Goal: Task Accomplishment & Management: Manage account settings

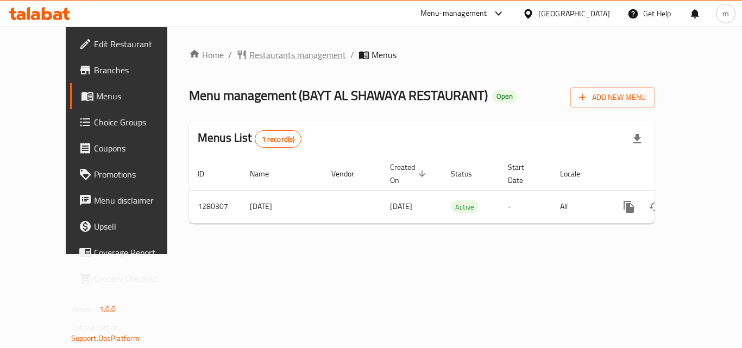
click at [249, 54] on span "Restaurants management" at bounding box center [297, 54] width 97 height 13
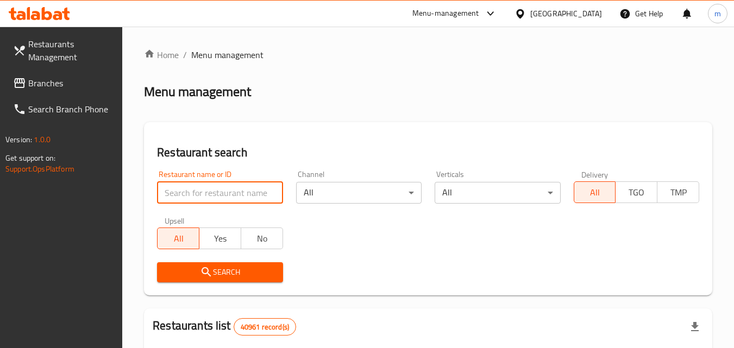
click at [249, 191] on input "search" at bounding box center [220, 193] width 126 height 22
paste input "693730"
type input "693730"
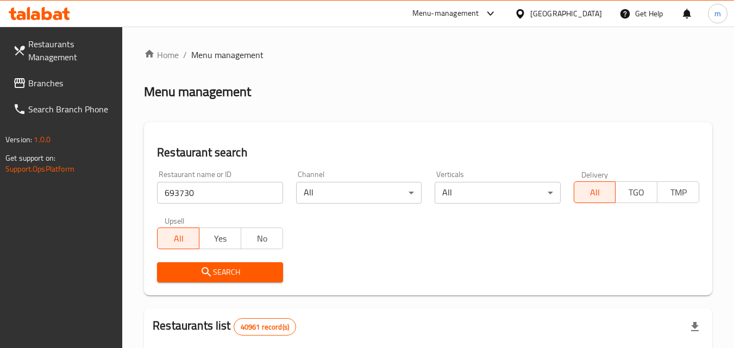
click at [230, 275] on span "Search" at bounding box center [220, 273] width 108 height 14
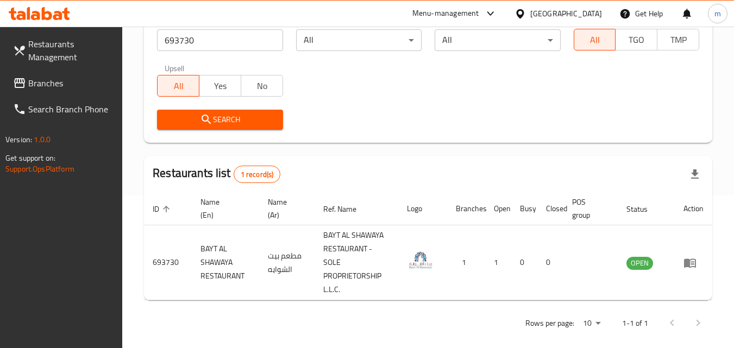
scroll to position [164, 0]
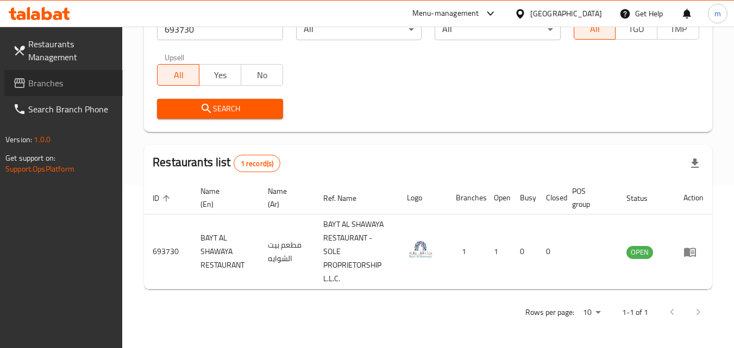
click at [45, 92] on link "Branches" at bounding box center [63, 83] width 118 height 26
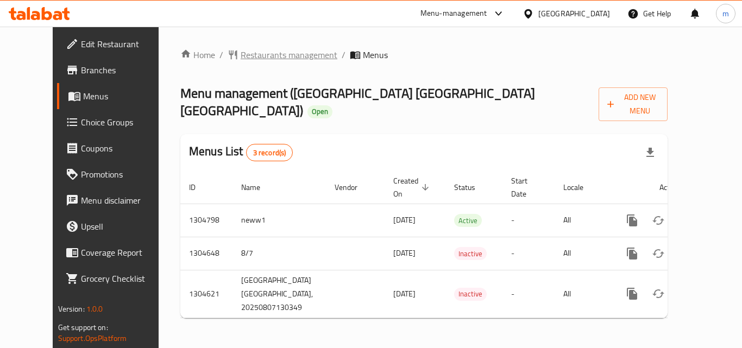
click at [242, 55] on span "Restaurants management" at bounding box center [289, 54] width 97 height 13
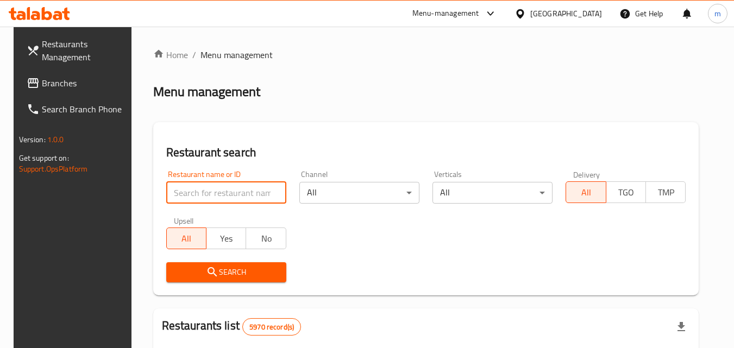
click at [252, 193] on input "search" at bounding box center [226, 193] width 120 height 22
paste input "703348"
type input "703348"
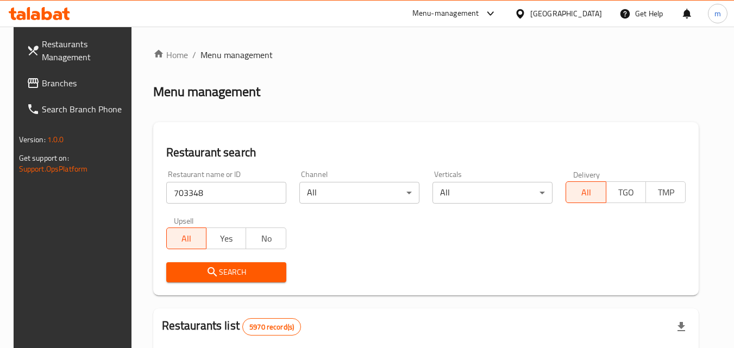
click at [250, 275] on span "Search" at bounding box center [226, 273] width 103 height 14
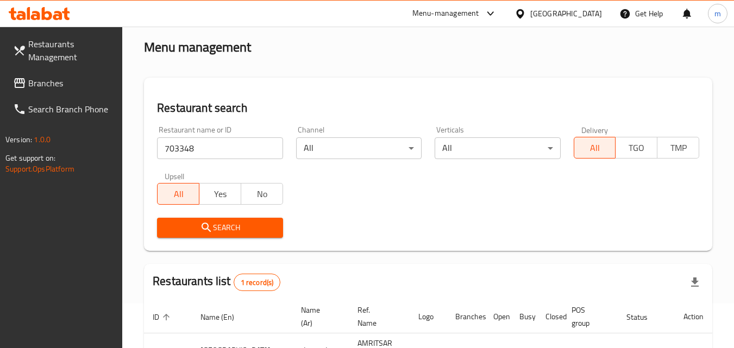
scroll to position [109, 0]
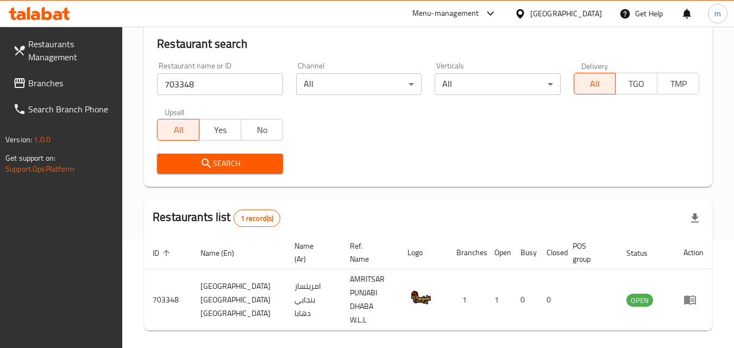
click at [524, 10] on icon at bounding box center [520, 13] width 8 height 9
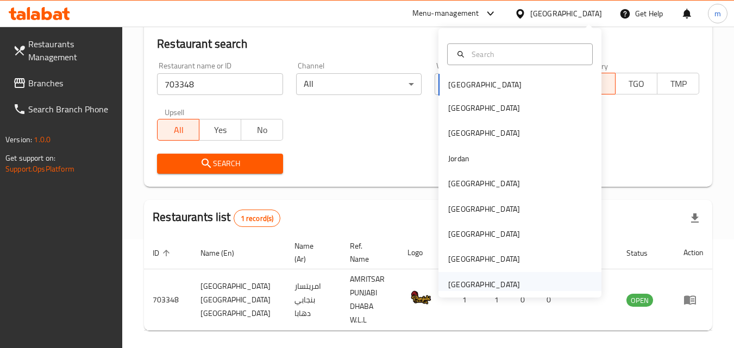
click at [473, 288] on div "[GEOGRAPHIC_DATA]" at bounding box center [484, 285] width 72 height 12
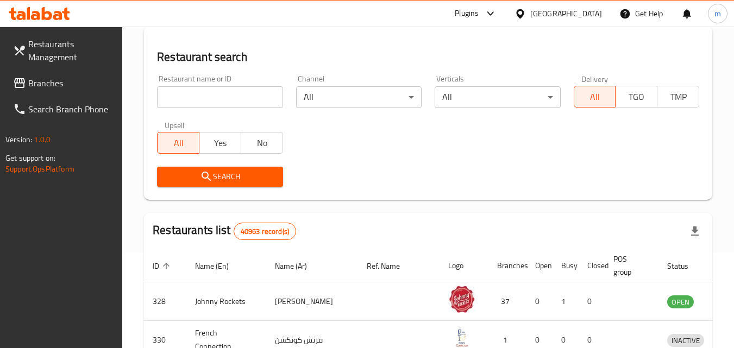
scroll to position [109, 0]
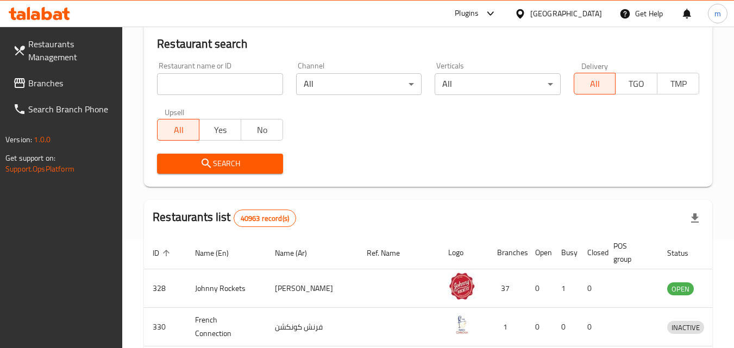
click at [51, 82] on span "Branches" at bounding box center [71, 83] width 86 height 13
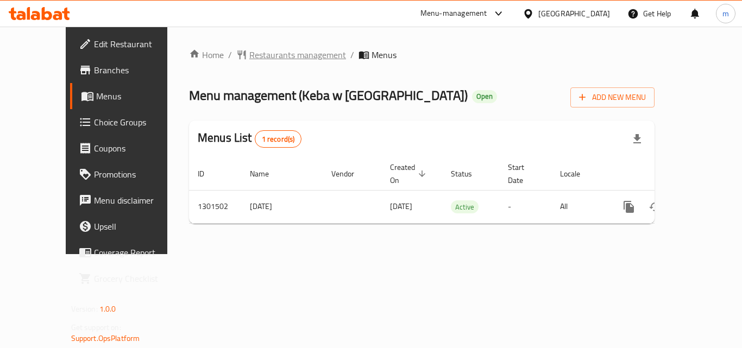
click at [277, 55] on span "Restaurants management" at bounding box center [297, 54] width 97 height 13
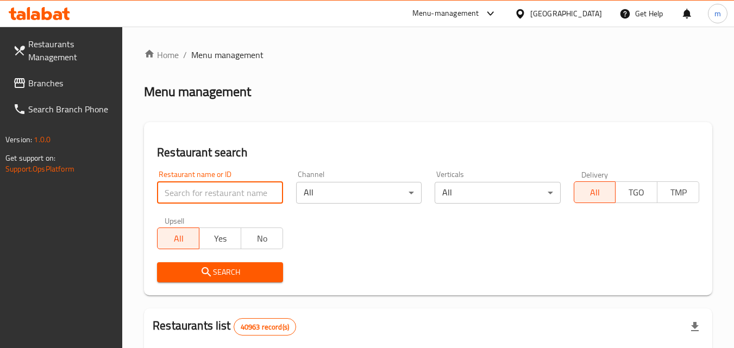
click at [204, 195] on input "search" at bounding box center [220, 193] width 126 height 22
paste input "701477"
type input "701477"
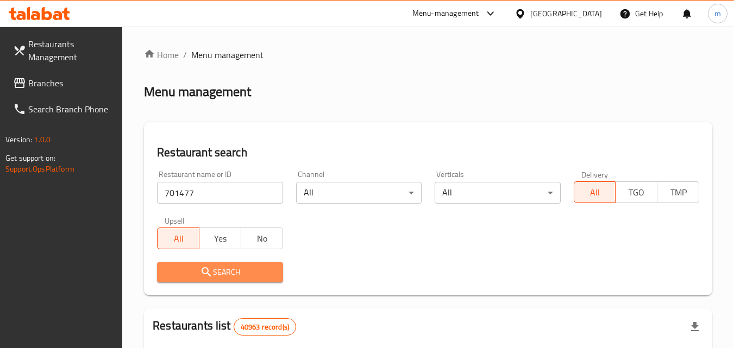
click at [198, 274] on span "Search" at bounding box center [220, 273] width 108 height 14
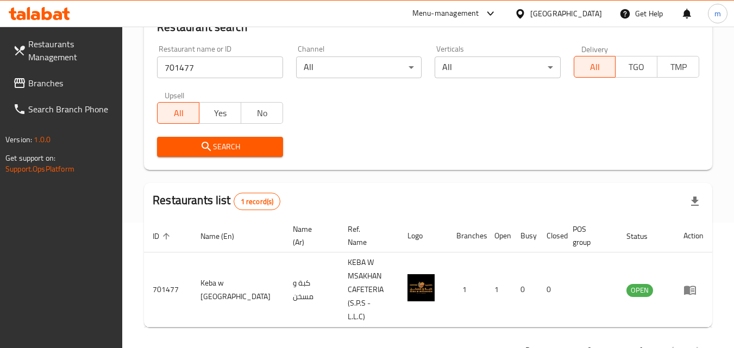
scroll to position [136, 0]
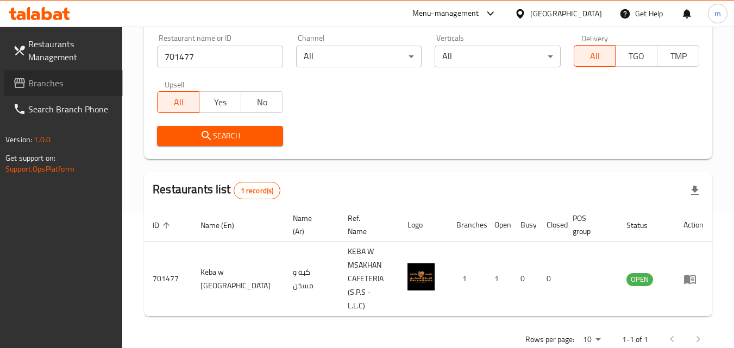
click at [50, 77] on span "Branches" at bounding box center [71, 83] width 86 height 13
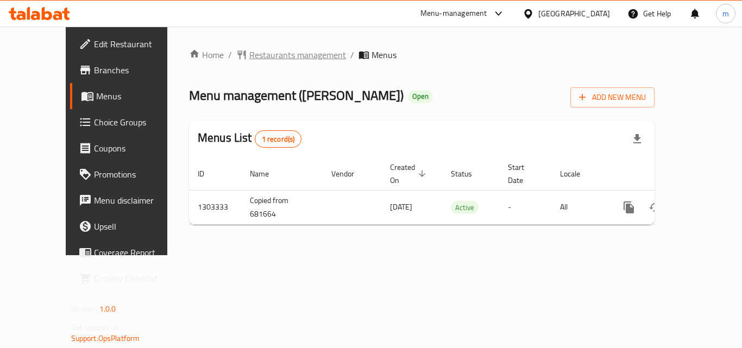
click at [267, 59] on span "Restaurants management" at bounding box center [297, 54] width 97 height 13
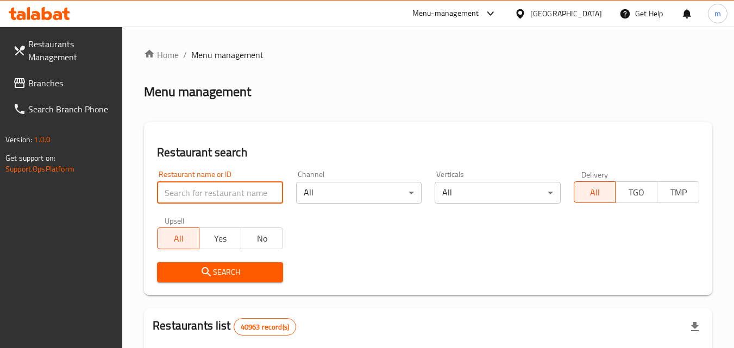
click at [236, 196] on input "search" at bounding box center [220, 193] width 126 height 22
paste input "702781"
type input "702781"
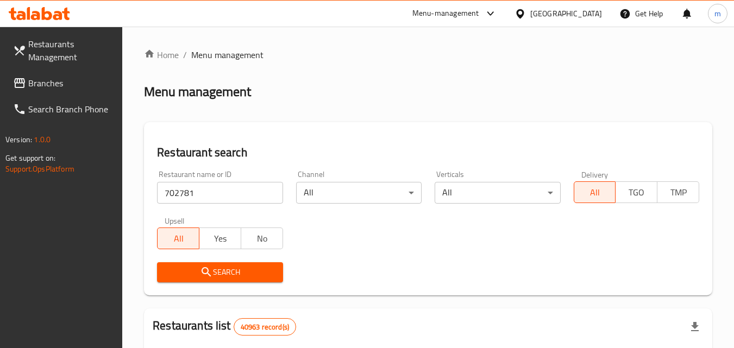
click at [218, 274] on span "Search" at bounding box center [220, 273] width 108 height 14
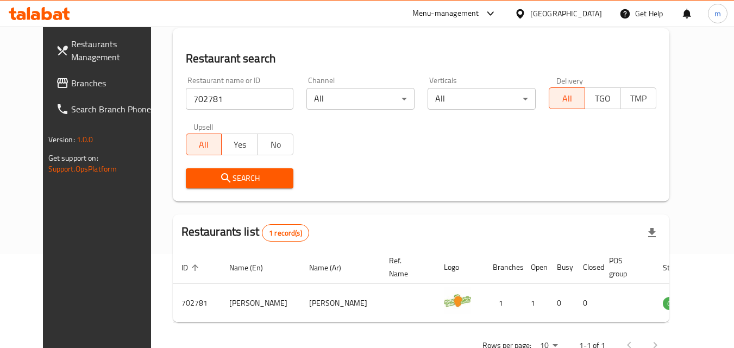
scroll to position [109, 0]
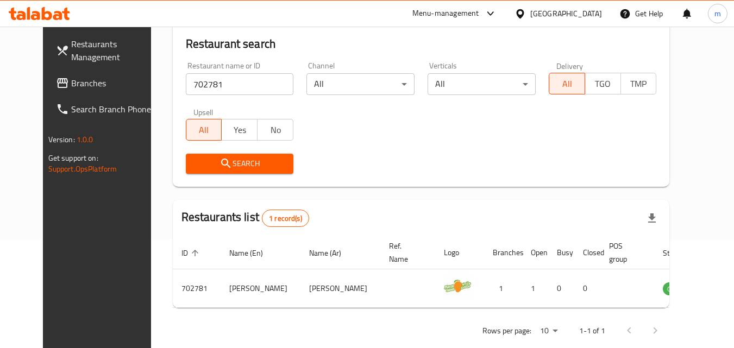
click at [595, 15] on div "[GEOGRAPHIC_DATA]" at bounding box center [566, 14] width 72 height 12
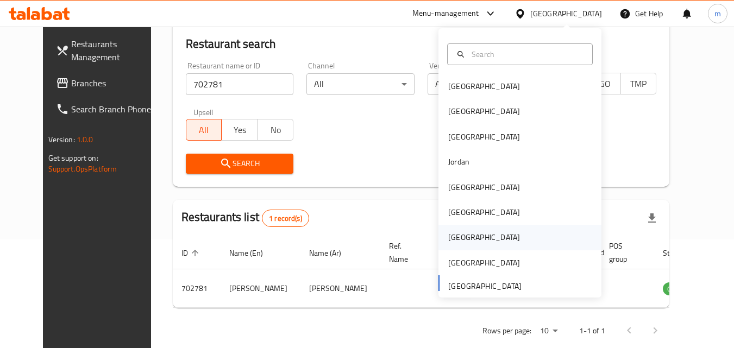
click at [461, 233] on div "Qatar" at bounding box center [484, 237] width 89 height 25
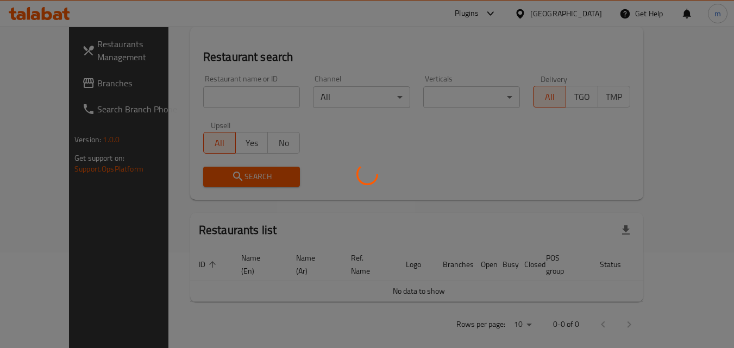
scroll to position [109, 0]
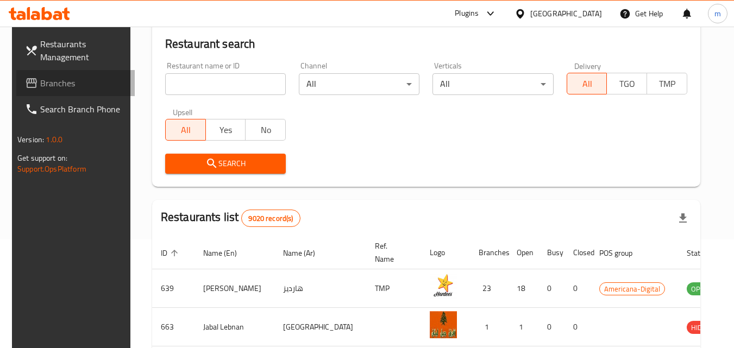
click at [68, 85] on span "Branches" at bounding box center [83, 83] width 86 height 13
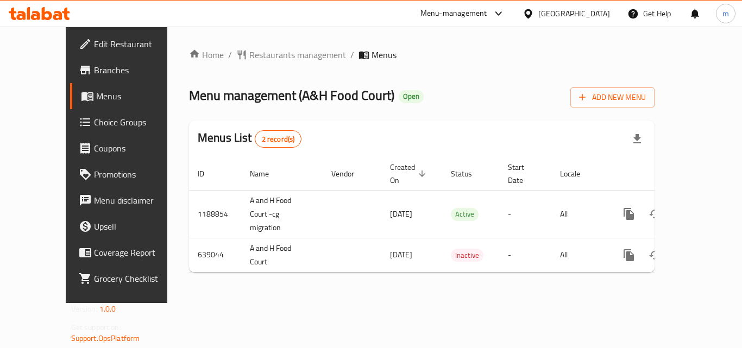
click at [249, 54] on span "Restaurants management" at bounding box center [297, 54] width 97 height 13
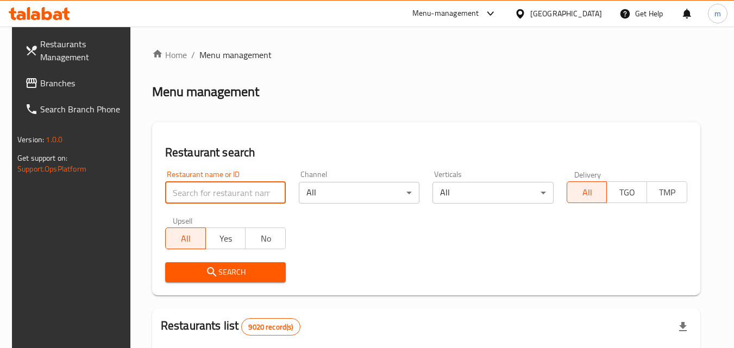
click at [219, 197] on input "search" at bounding box center [225, 193] width 121 height 22
paste input "640200"
type input "640200"
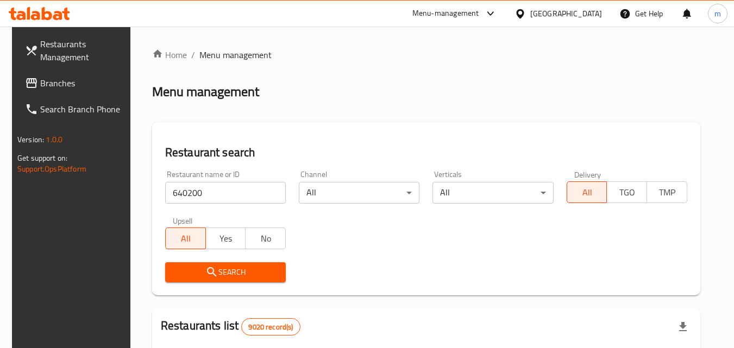
click at [229, 266] on span "Search" at bounding box center [225, 273] width 103 height 14
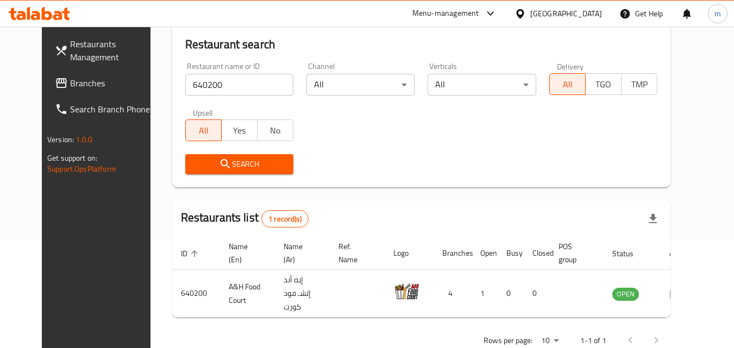
scroll to position [109, 0]
click at [575, 5] on div "[GEOGRAPHIC_DATA]" at bounding box center [558, 14] width 105 height 26
click at [524, 16] on icon at bounding box center [520, 13] width 8 height 9
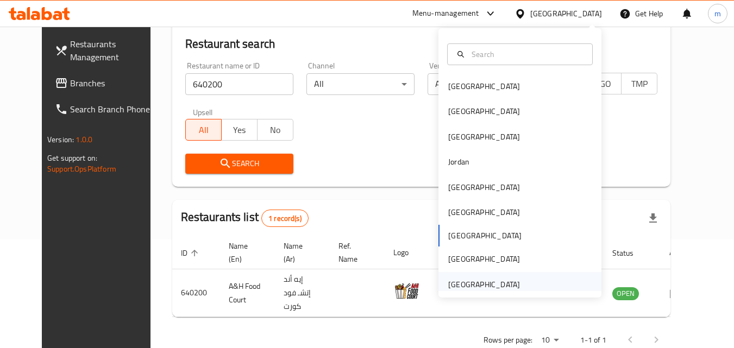
click at [481, 290] on div "[GEOGRAPHIC_DATA]" at bounding box center [484, 285] width 72 height 12
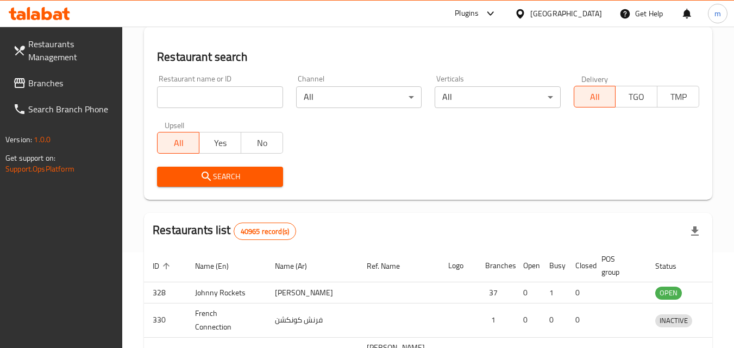
scroll to position [109, 0]
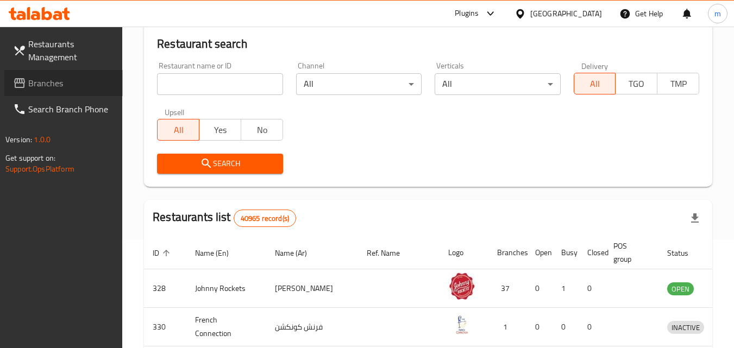
click at [36, 93] on link "Branches" at bounding box center [63, 83] width 118 height 26
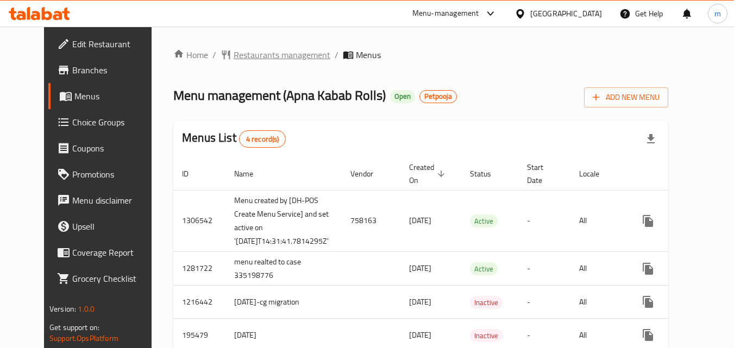
click at [274, 53] on span "Restaurants management" at bounding box center [282, 54] width 97 height 13
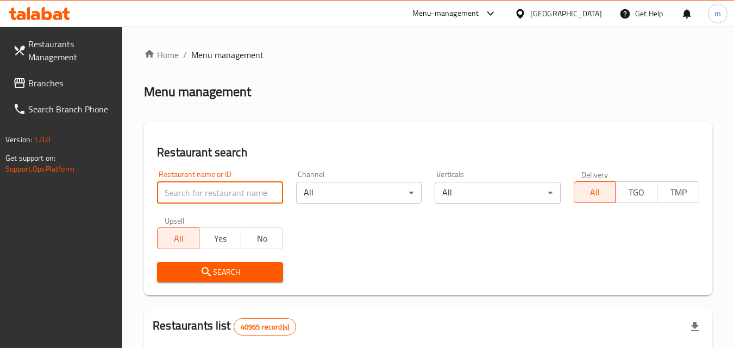
click at [215, 198] on input "search" at bounding box center [220, 193] width 126 height 22
paste input "621486"
type input "621486"
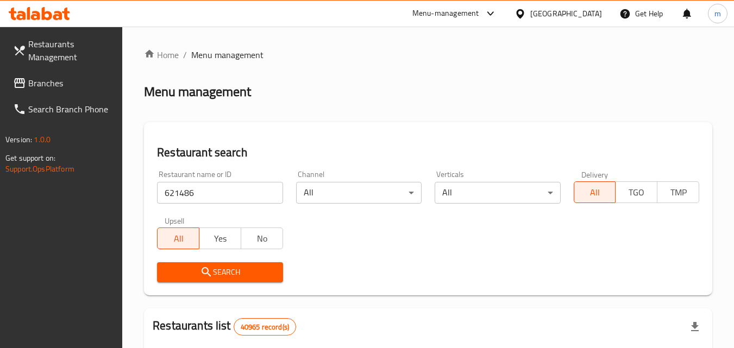
click at [206, 275] on icon "submit" at bounding box center [206, 272] width 13 height 13
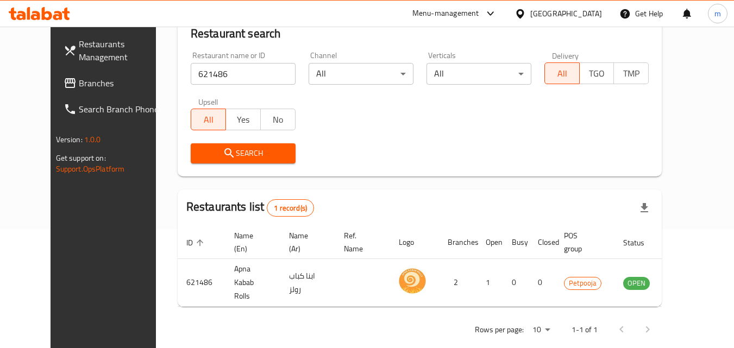
scroll to position [127, 0]
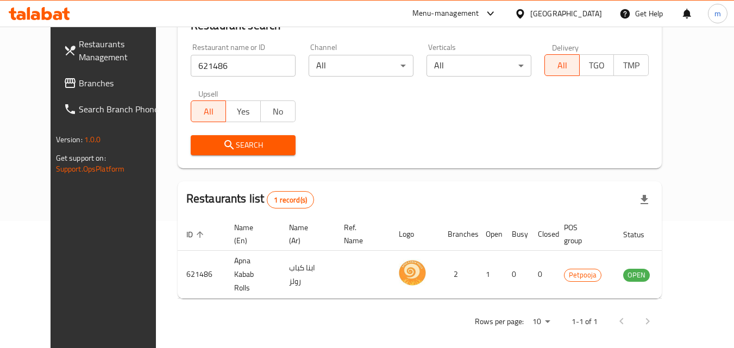
click at [567, 18] on div "[GEOGRAPHIC_DATA]" at bounding box center [566, 14] width 72 height 12
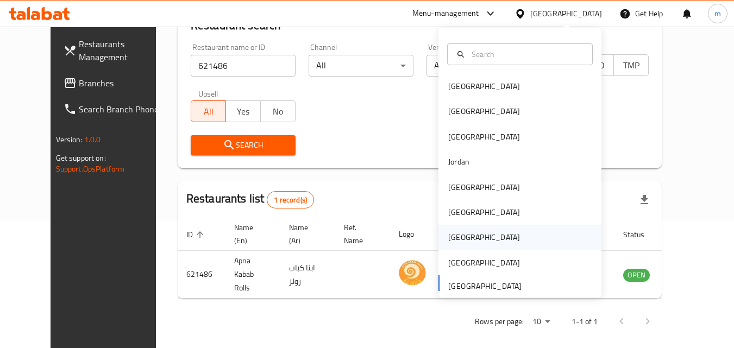
click at [440, 230] on div "Qatar" at bounding box center [484, 237] width 89 height 25
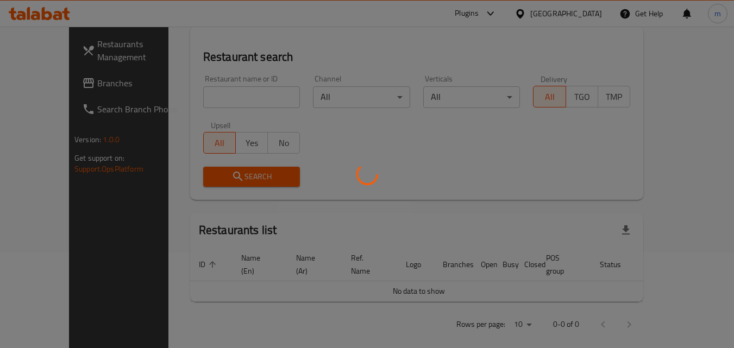
scroll to position [127, 0]
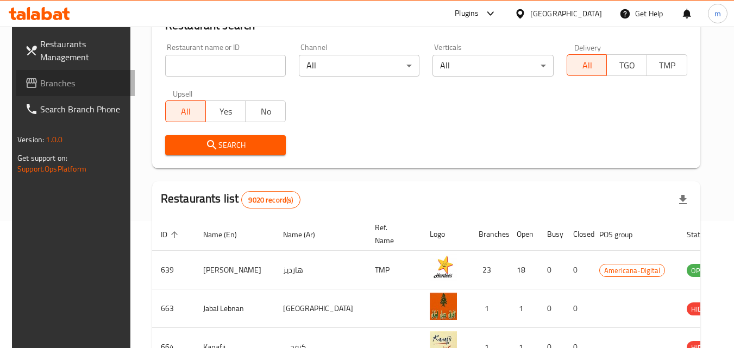
click at [59, 83] on span "Branches" at bounding box center [83, 83] width 86 height 13
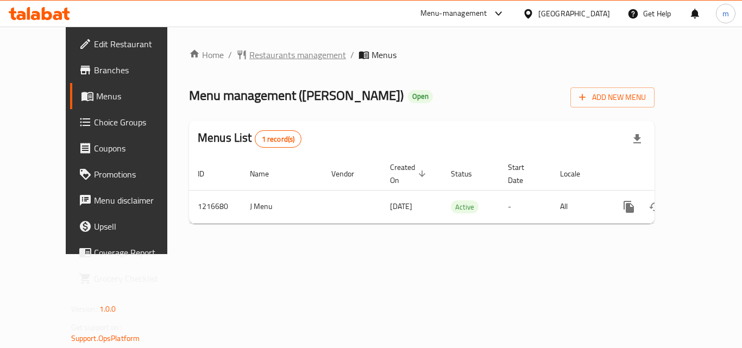
click at [249, 55] on span "Restaurants management" at bounding box center [297, 54] width 97 height 13
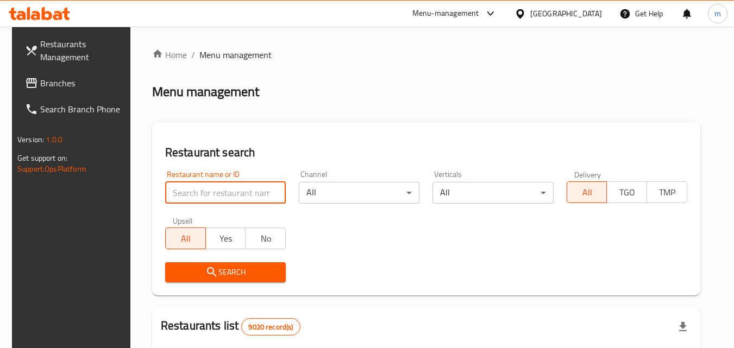
click at [252, 194] on input "search" at bounding box center [225, 193] width 121 height 22
paste input "672517"
type input "672517"
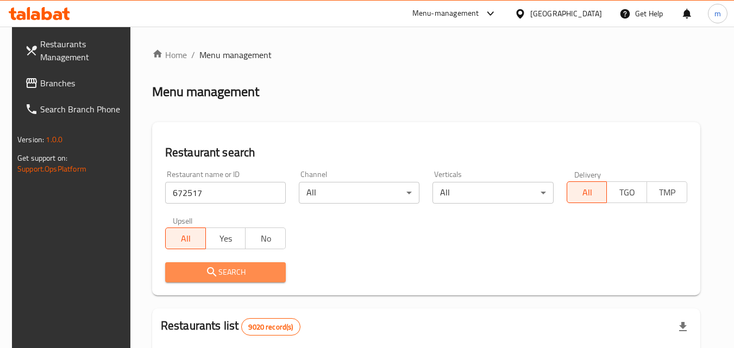
click at [237, 278] on span "Search" at bounding box center [225, 273] width 103 height 14
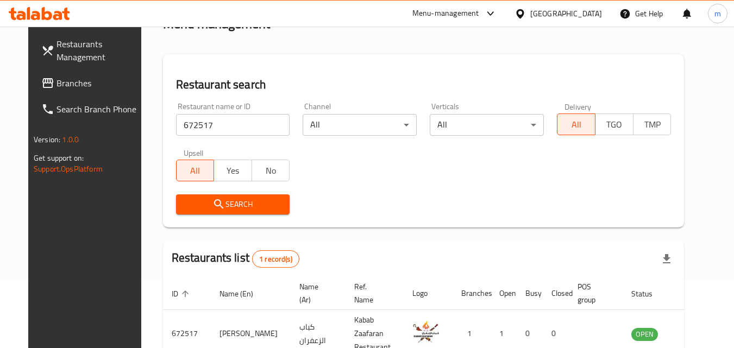
scroll to position [109, 0]
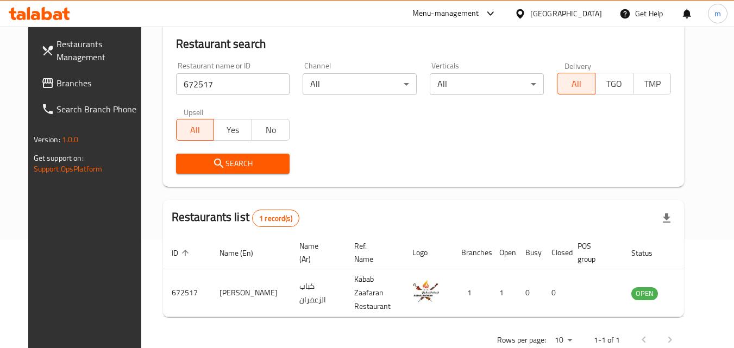
click at [584, 20] on div "[GEOGRAPHIC_DATA]" at bounding box center [558, 14] width 105 height 26
click at [597, 3] on div "[GEOGRAPHIC_DATA]" at bounding box center [558, 14] width 105 height 26
click at [530, 12] on div at bounding box center [523, 14] width 16 height 12
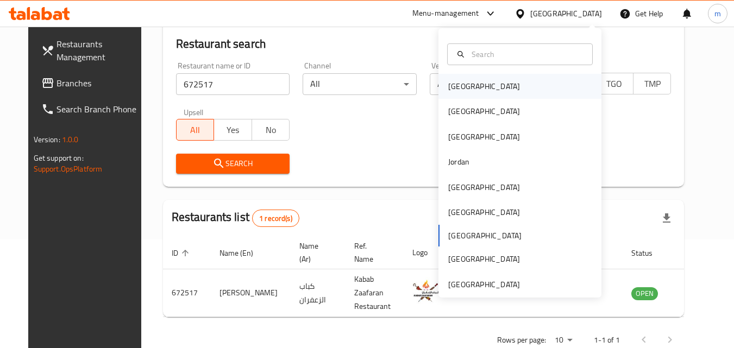
click at [475, 85] on div "[GEOGRAPHIC_DATA]" at bounding box center [519, 86] width 163 height 25
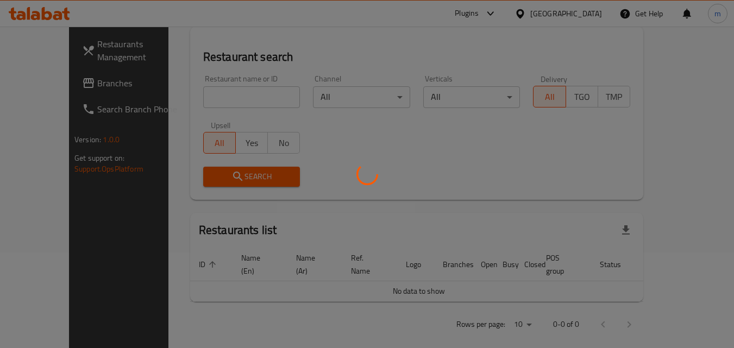
scroll to position [109, 0]
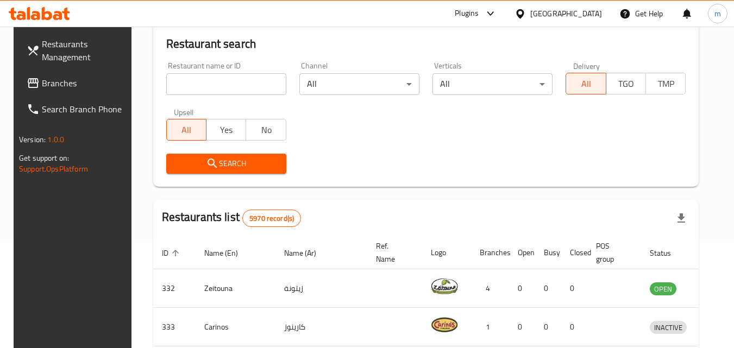
click at [42, 84] on span "Branches" at bounding box center [85, 83] width 86 height 13
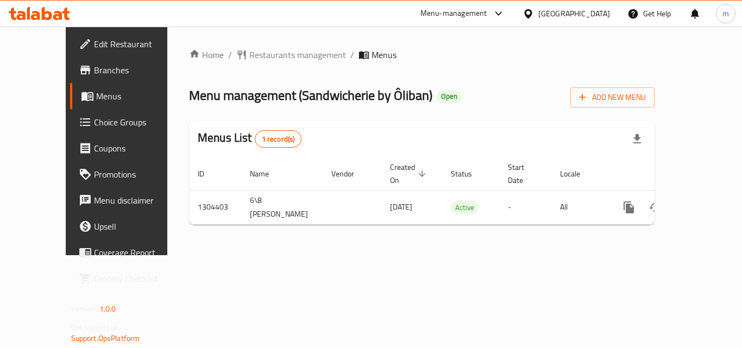
click at [274, 58] on span "Restaurants management" at bounding box center [297, 54] width 97 height 13
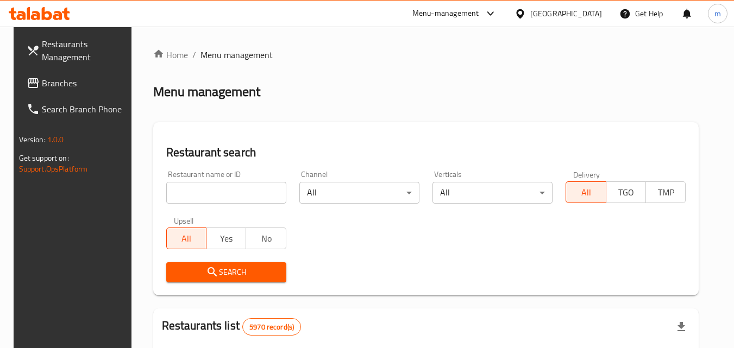
click at [228, 190] on input "search" at bounding box center [226, 193] width 120 height 22
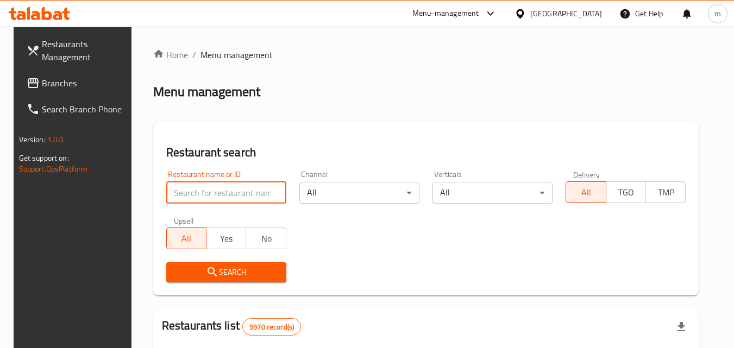
paste input "703217"
type input "703217"
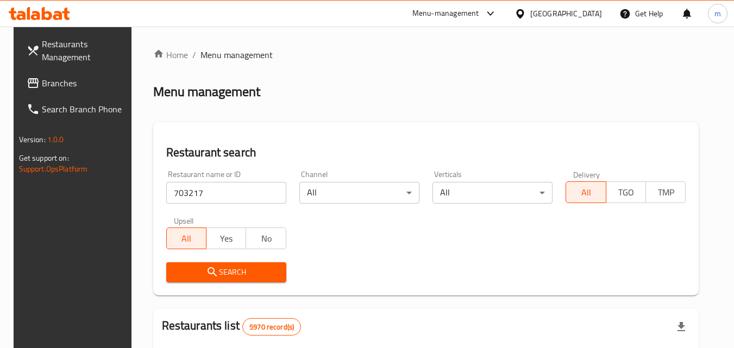
click at [222, 279] on span "Search" at bounding box center [226, 273] width 103 height 14
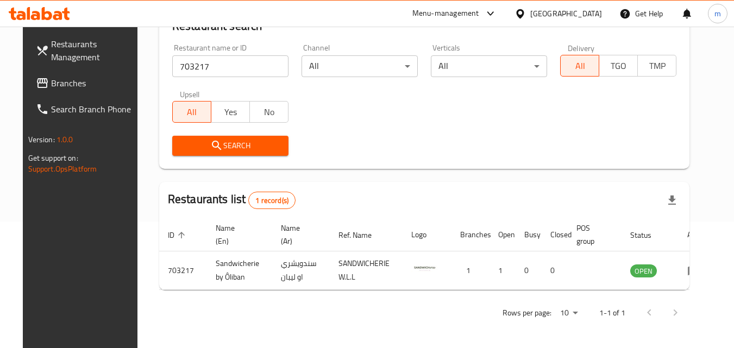
scroll to position [127, 0]
click at [530, 12] on div at bounding box center [523, 14] width 16 height 12
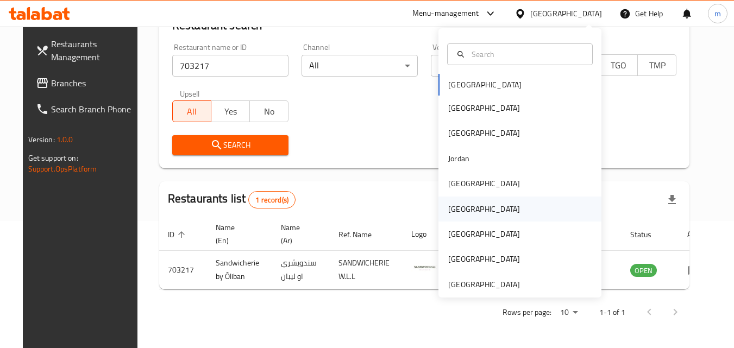
click at [451, 209] on div "[GEOGRAPHIC_DATA]" at bounding box center [484, 209] width 72 height 12
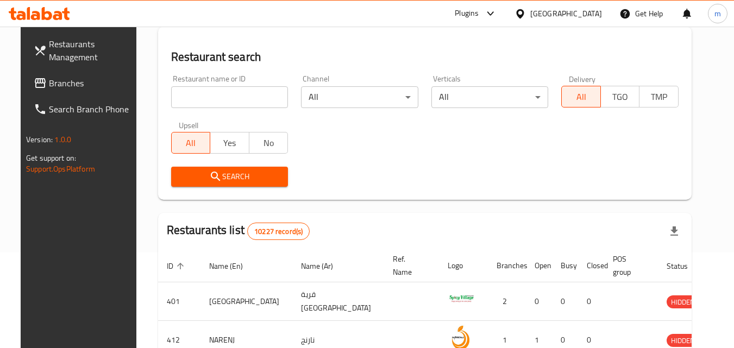
scroll to position [127, 0]
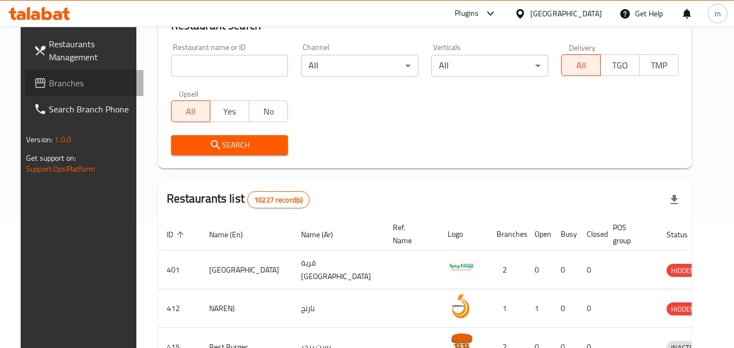
click at [49, 83] on span "Branches" at bounding box center [92, 83] width 86 height 13
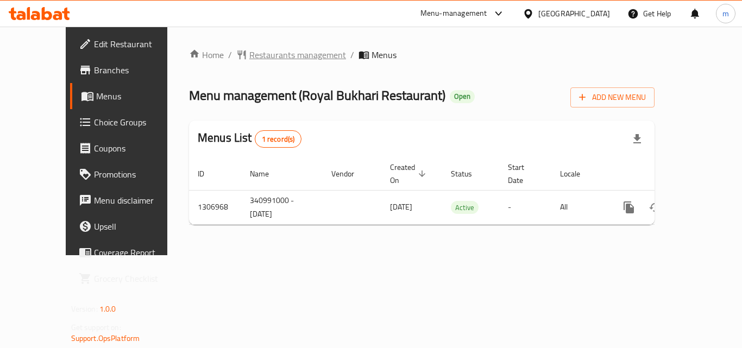
click at [249, 49] on span "Restaurants management" at bounding box center [297, 54] width 97 height 13
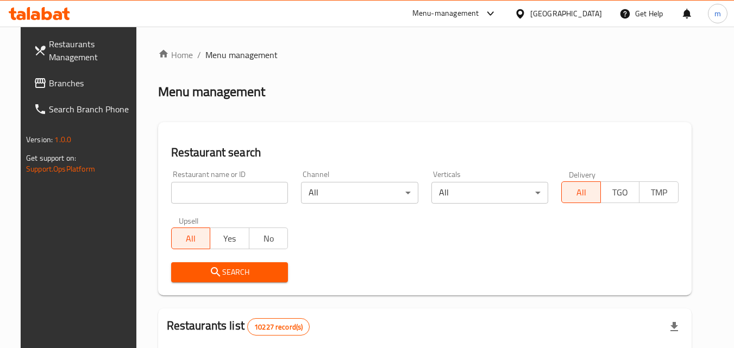
click at [256, 185] on input "search" at bounding box center [229, 193] width 117 height 22
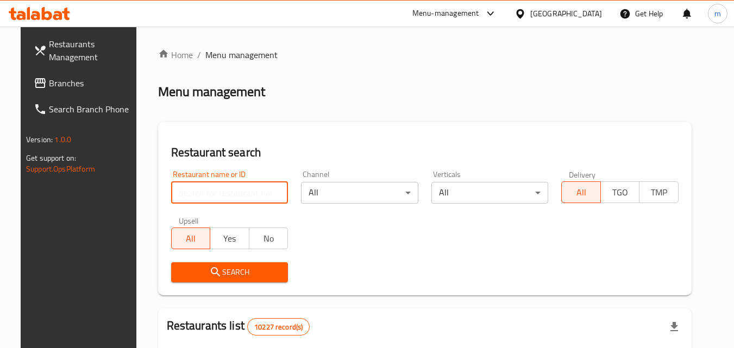
paste input "704245"
type input "704245"
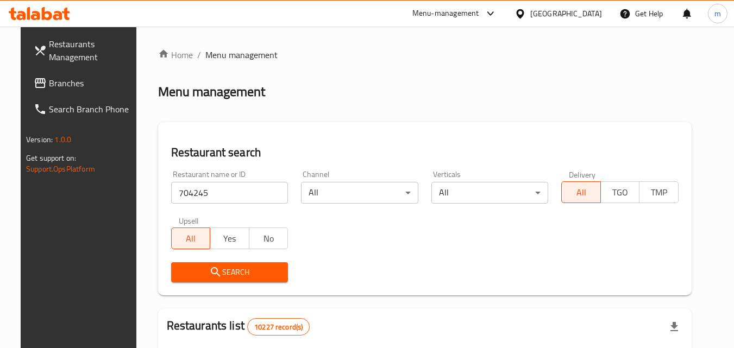
drag, startPoint x: 224, startPoint y: 274, endPoint x: 224, endPoint y: 282, distance: 7.6
click at [224, 282] on button "Search" at bounding box center [229, 272] width 117 height 20
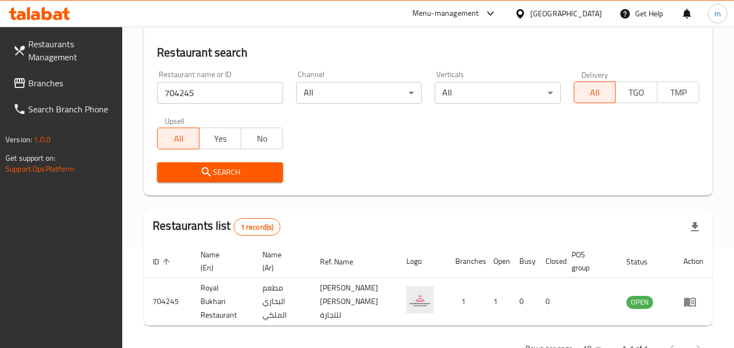
scroll to position [109, 0]
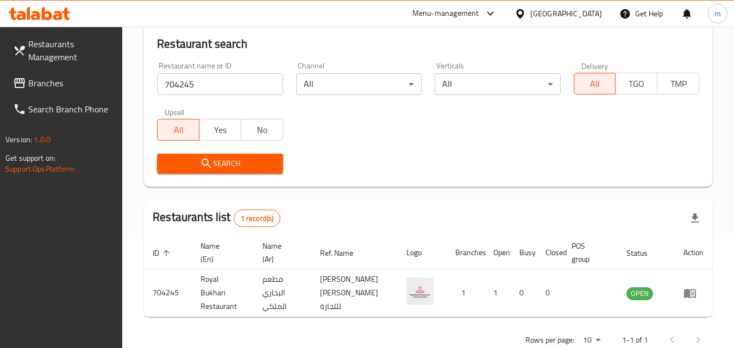
click at [530, 14] on div at bounding box center [523, 14] width 16 height 12
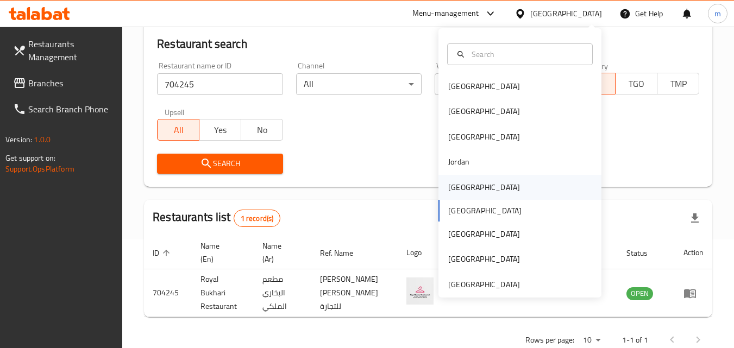
click at [463, 189] on div "[GEOGRAPHIC_DATA]" at bounding box center [484, 187] width 89 height 25
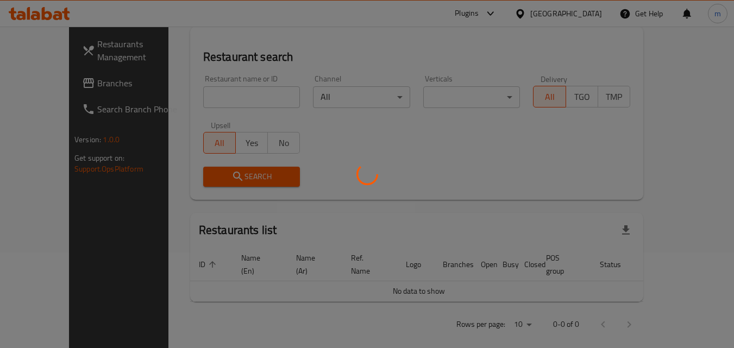
scroll to position [109, 0]
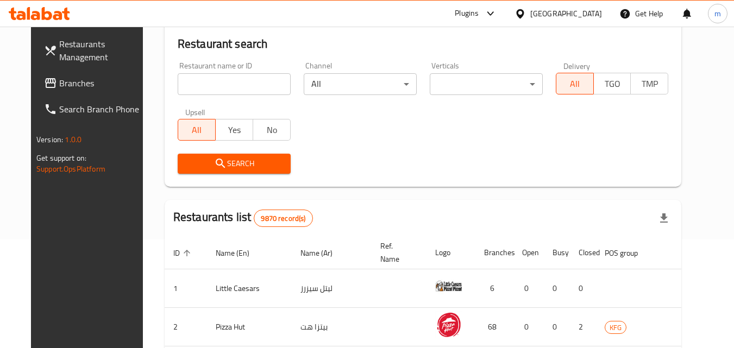
click at [59, 85] on span "Branches" at bounding box center [102, 83] width 86 height 13
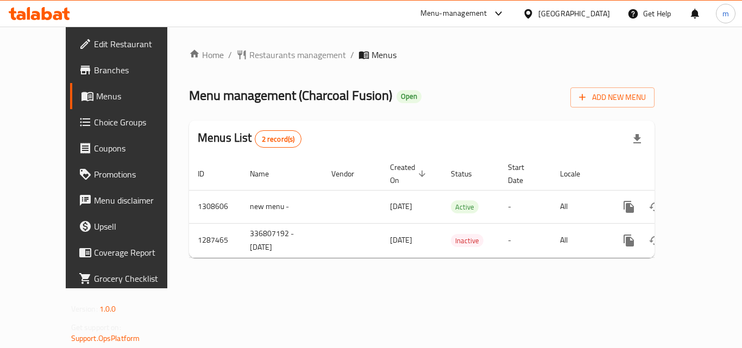
click at [254, 59] on span "Restaurants management" at bounding box center [297, 54] width 97 height 13
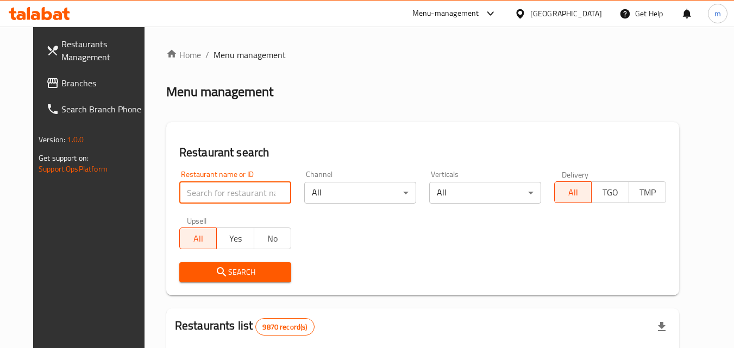
click at [210, 193] on input "search" at bounding box center [235, 193] width 112 height 22
paste input "696725"
type input "696725"
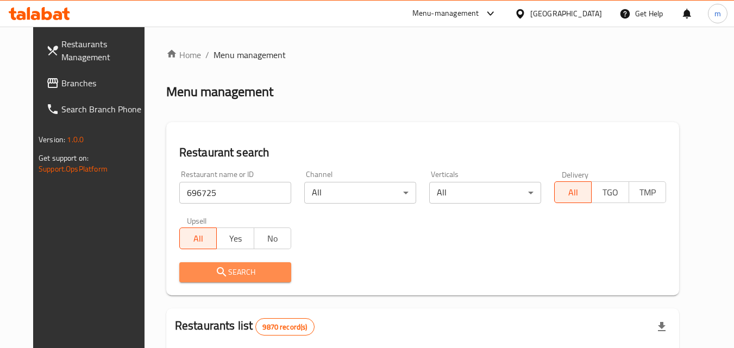
click at [188, 275] on span "Search" at bounding box center [235, 273] width 95 height 14
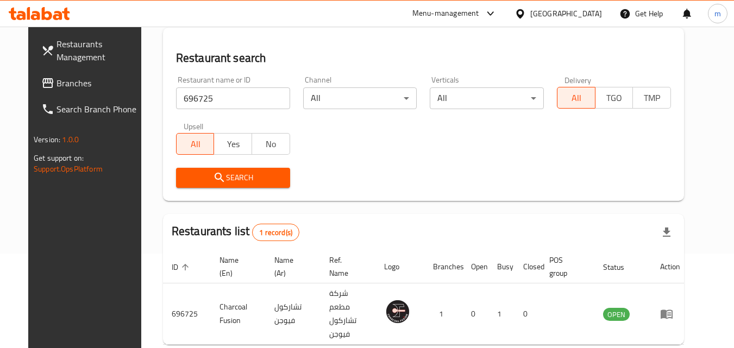
scroll to position [109, 0]
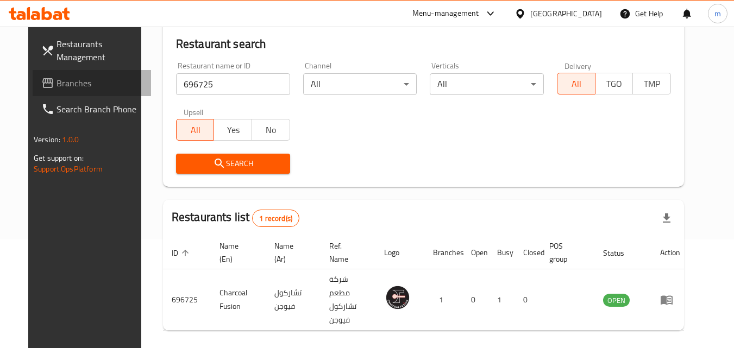
click at [57, 84] on span "Branches" at bounding box center [100, 83] width 86 height 13
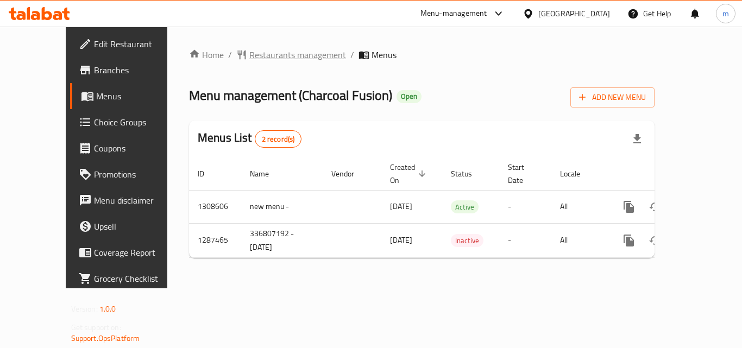
click at [249, 59] on span "Restaurants management" at bounding box center [297, 54] width 97 height 13
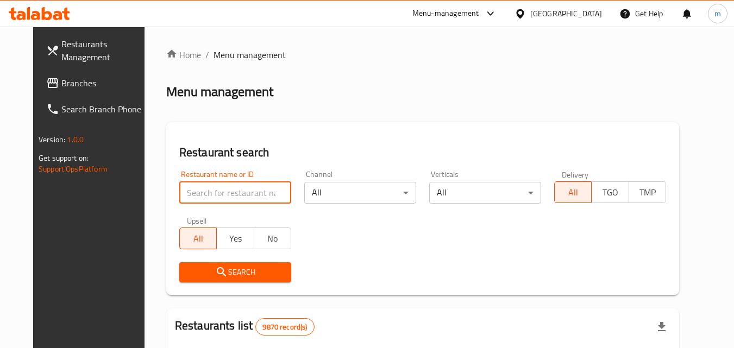
click at [193, 192] on input "search" at bounding box center [235, 193] width 112 height 22
paste input "696725"
type input "696725"
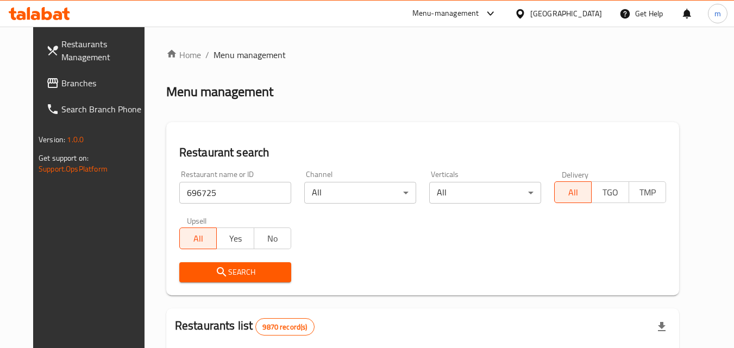
click at [189, 268] on span "Search" at bounding box center [235, 273] width 95 height 14
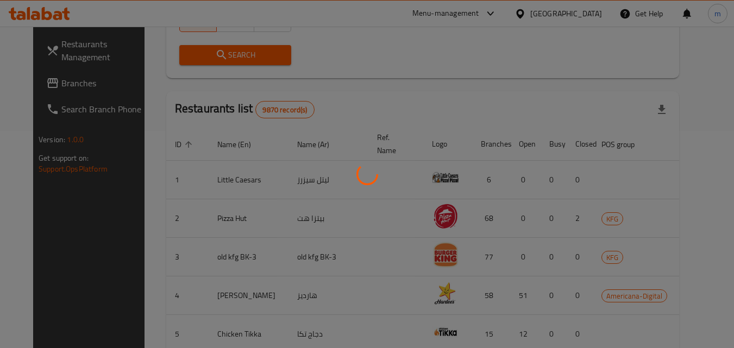
scroll to position [127, 0]
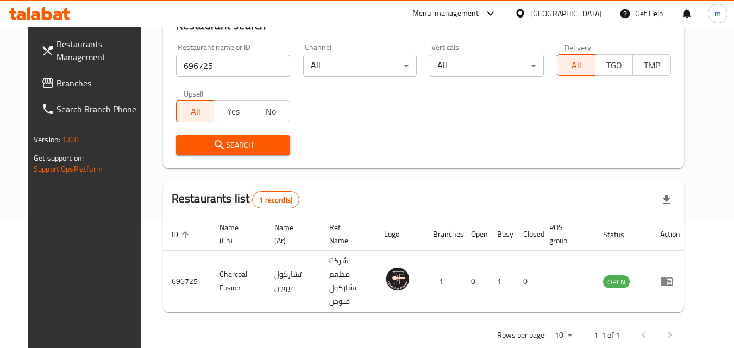
click at [591, 10] on div "[GEOGRAPHIC_DATA]" at bounding box center [566, 14] width 72 height 12
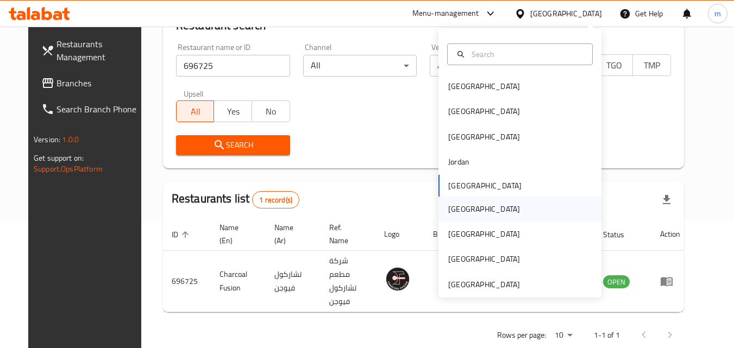
click at [454, 215] on div "[GEOGRAPHIC_DATA]" at bounding box center [484, 209] width 72 height 12
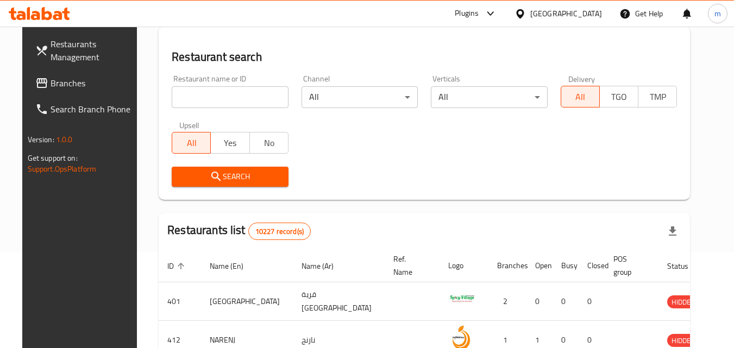
scroll to position [127, 0]
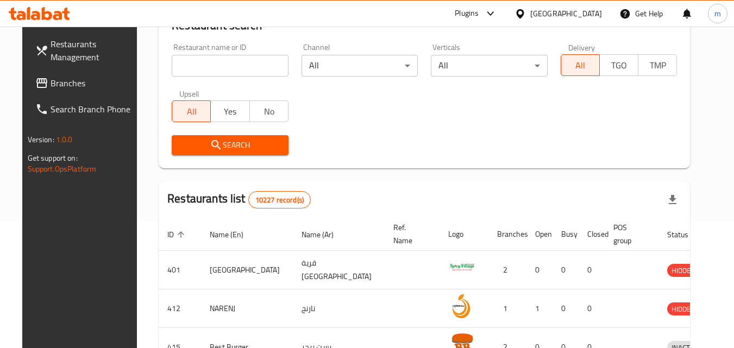
click at [51, 80] on span "Branches" at bounding box center [94, 83] width 86 height 13
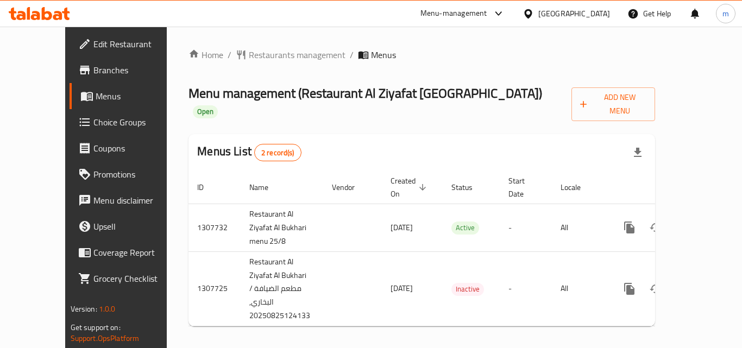
click at [264, 53] on span "Restaurants management" at bounding box center [297, 54] width 97 height 13
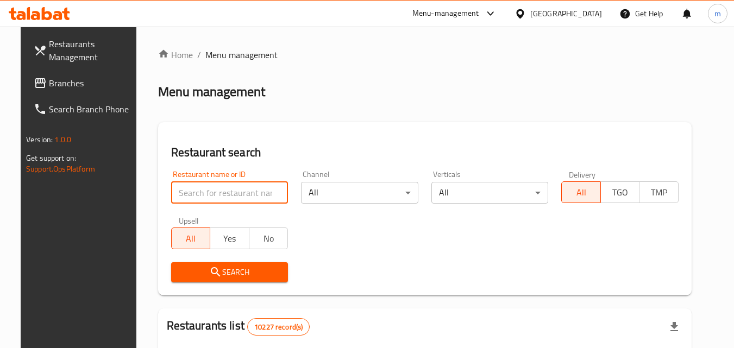
click at [240, 190] on input "search" at bounding box center [229, 193] width 117 height 22
paste input "704612"
type input "704612"
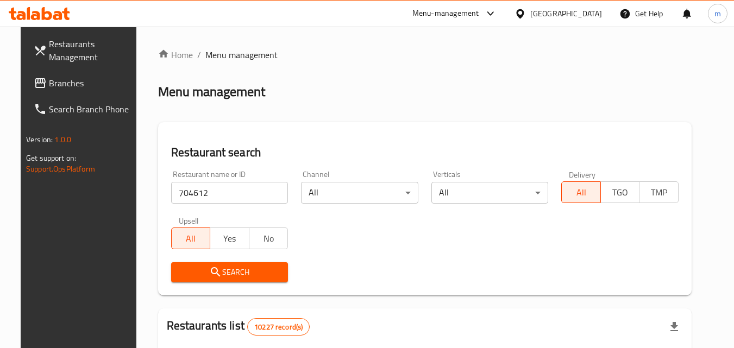
click at [233, 274] on span "Search" at bounding box center [230, 273] width 100 height 14
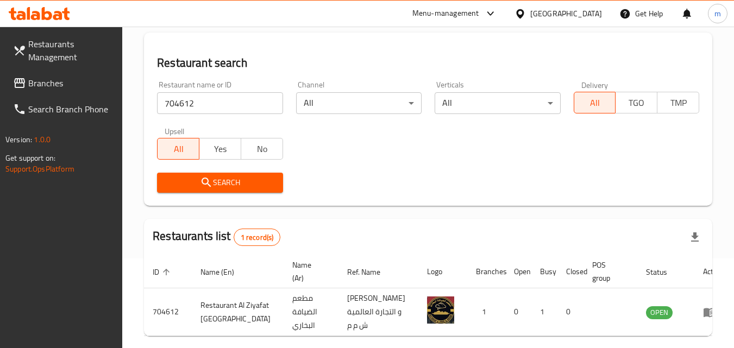
scroll to position [109, 0]
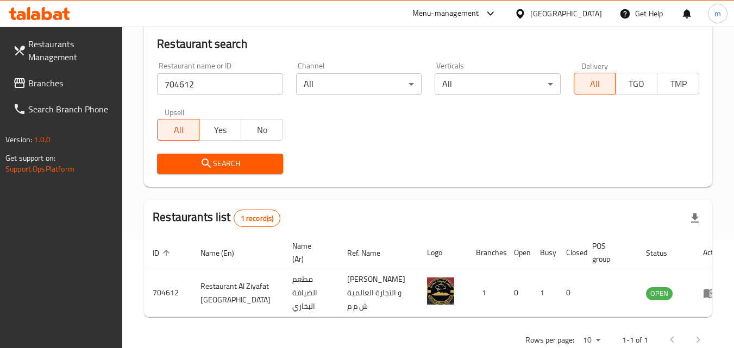
click at [592, 24] on div "[GEOGRAPHIC_DATA]" at bounding box center [558, 14] width 105 height 26
click at [530, 15] on div at bounding box center [523, 14] width 16 height 12
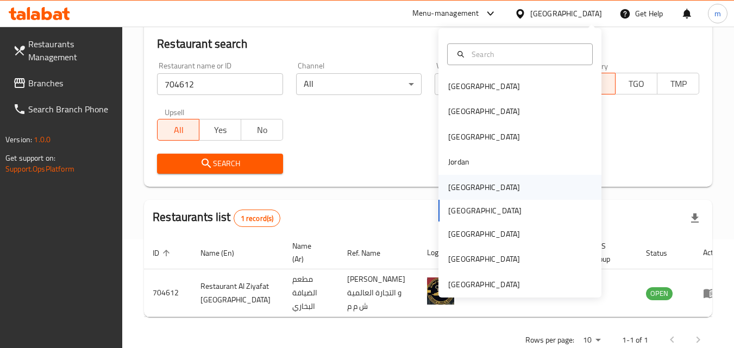
click at [461, 195] on div "[GEOGRAPHIC_DATA]" at bounding box center [484, 187] width 89 height 25
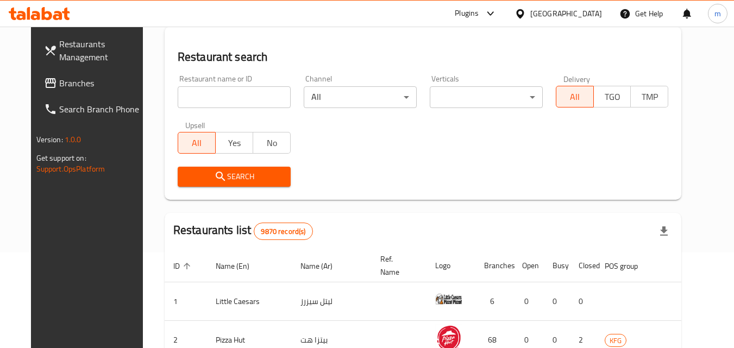
scroll to position [109, 0]
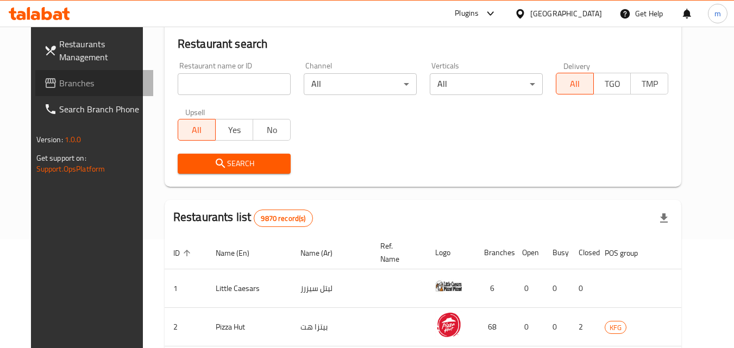
click at [59, 83] on span "Branches" at bounding box center [102, 83] width 86 height 13
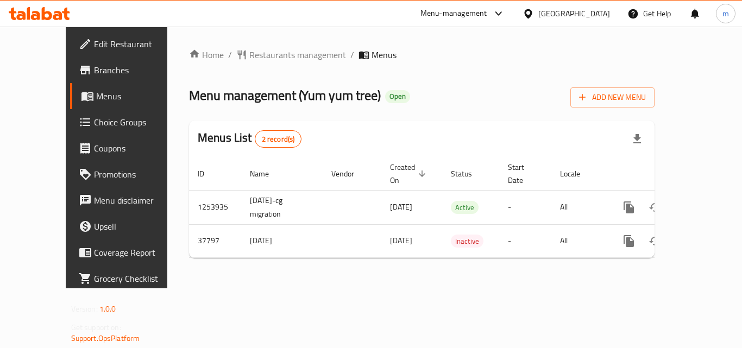
click at [249, 55] on span "Restaurants management" at bounding box center [297, 54] width 97 height 13
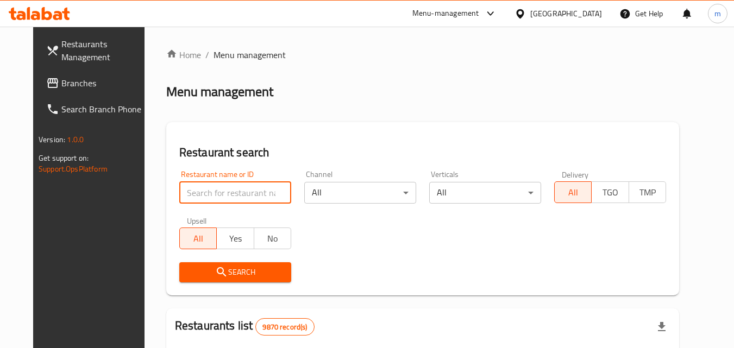
click at [236, 192] on input "search" at bounding box center [235, 193] width 112 height 22
paste input "19509"
type input "19509"
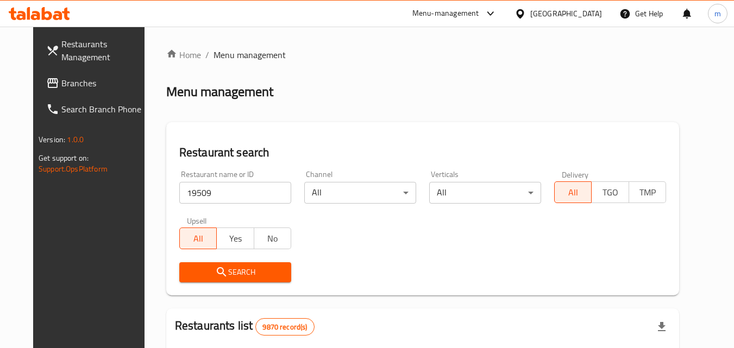
click at [215, 271] on icon "submit" at bounding box center [221, 272] width 13 height 13
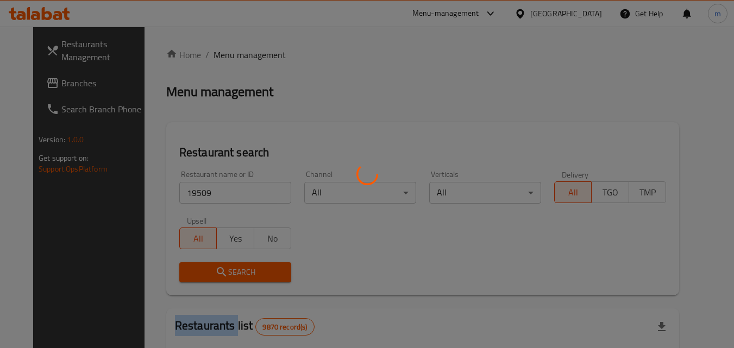
click at [208, 271] on div at bounding box center [367, 174] width 734 height 348
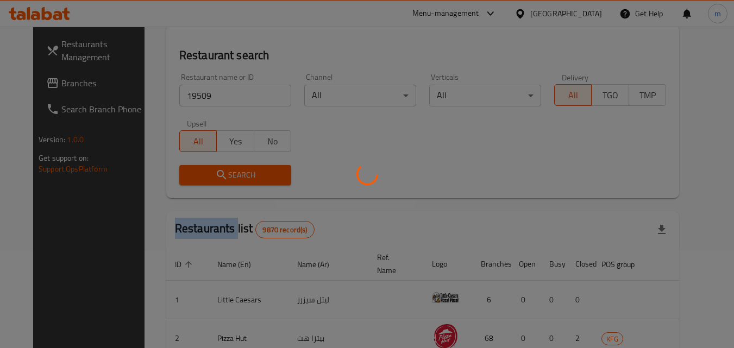
scroll to position [109, 0]
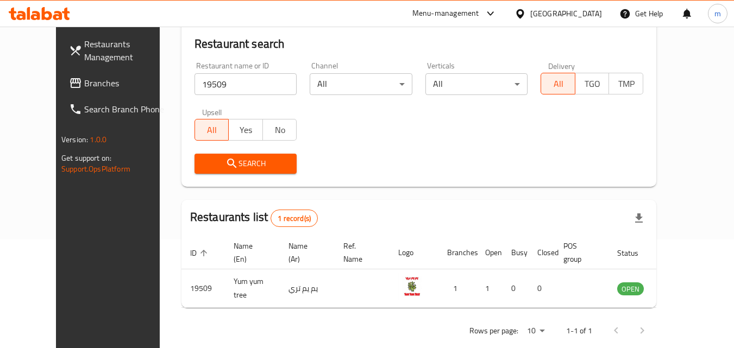
click at [530, 10] on div at bounding box center [523, 14] width 16 height 12
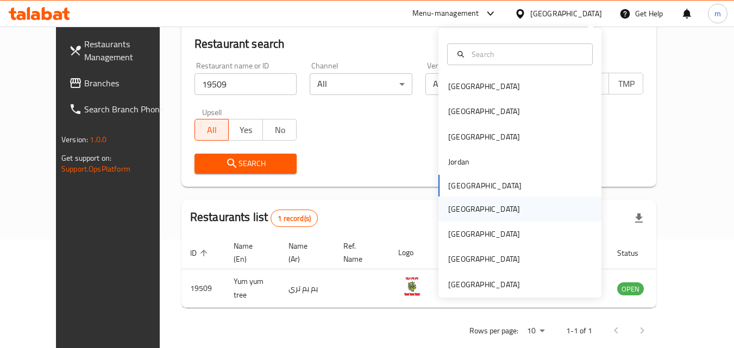
click at [463, 212] on div "[GEOGRAPHIC_DATA]" at bounding box center [484, 209] width 89 height 25
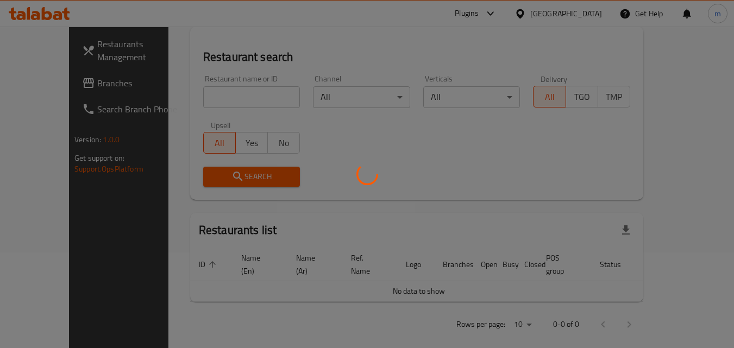
scroll to position [109, 0]
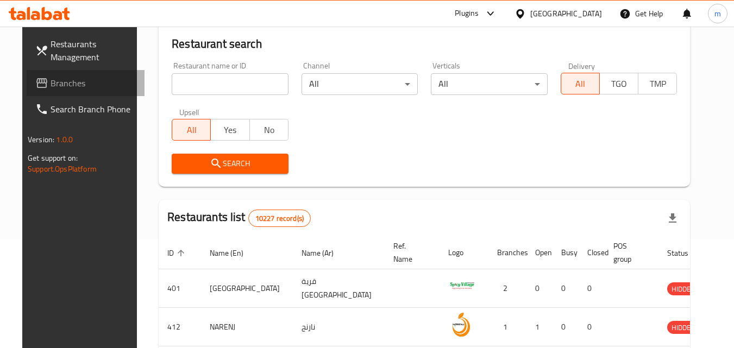
click at [73, 91] on link "Branches" at bounding box center [86, 83] width 118 height 26
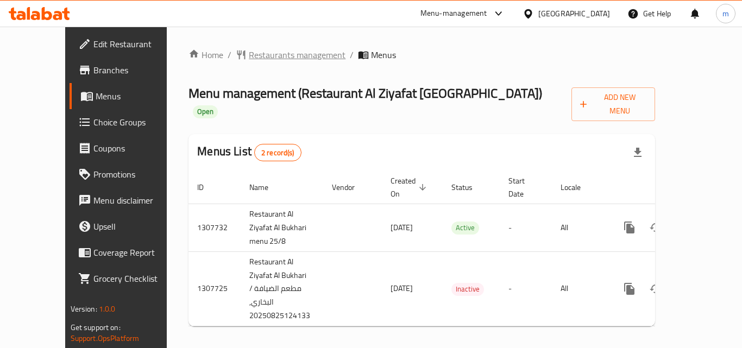
click at [258, 54] on span "Restaurants management" at bounding box center [297, 54] width 97 height 13
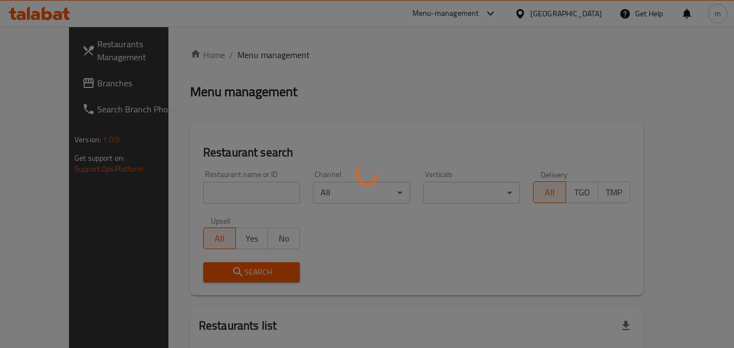
click at [266, 191] on div at bounding box center [367, 174] width 734 height 348
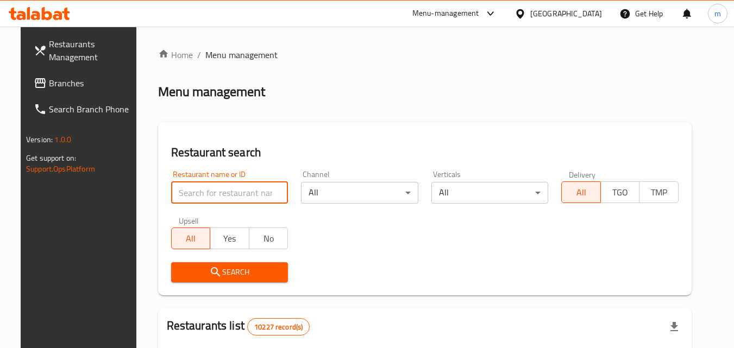
click at [247, 195] on input "search" at bounding box center [229, 193] width 117 height 22
paste input "704612"
type input "704612"
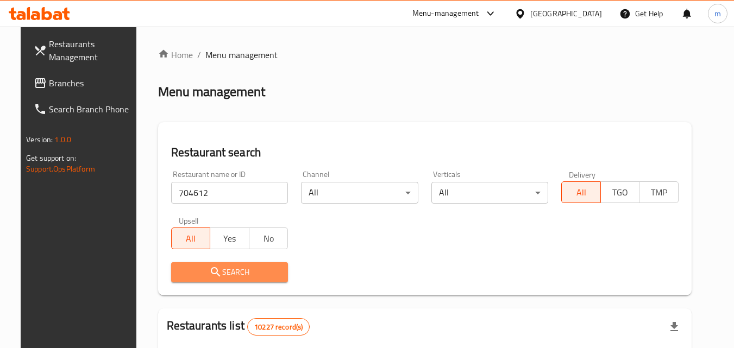
click at [232, 269] on span "Search" at bounding box center [230, 273] width 100 height 14
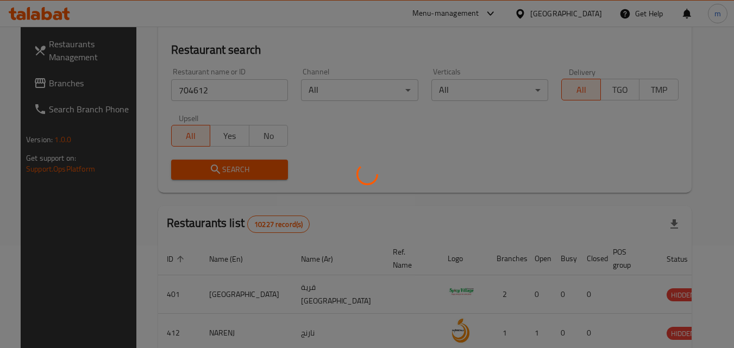
scroll to position [109, 0]
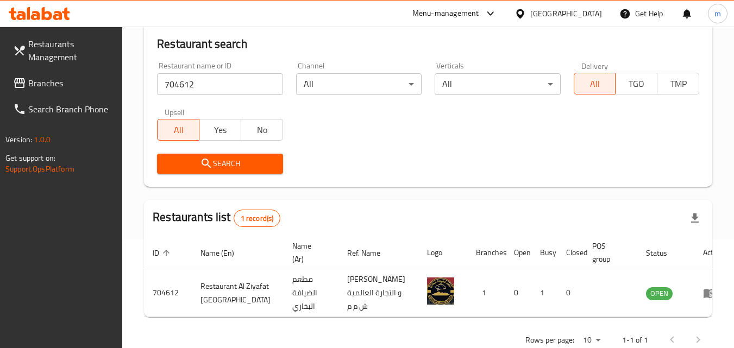
click at [595, 10] on div "[GEOGRAPHIC_DATA]" at bounding box center [566, 14] width 72 height 12
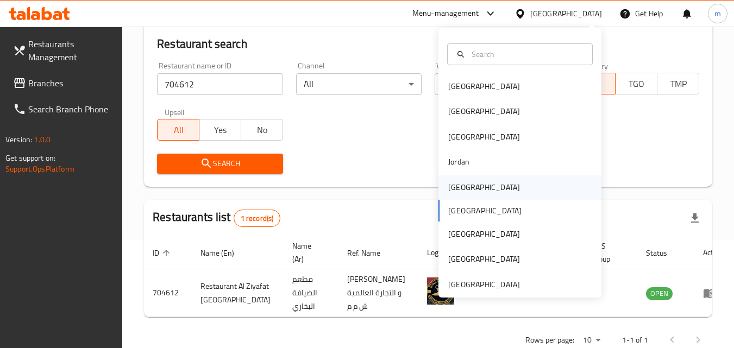
click at [453, 186] on div "[GEOGRAPHIC_DATA]" at bounding box center [484, 187] width 72 height 12
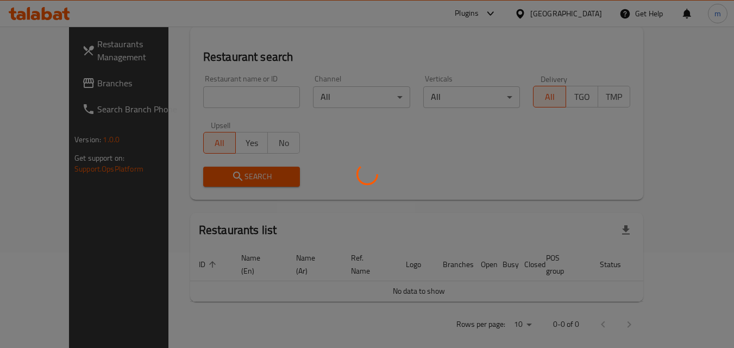
scroll to position [109, 0]
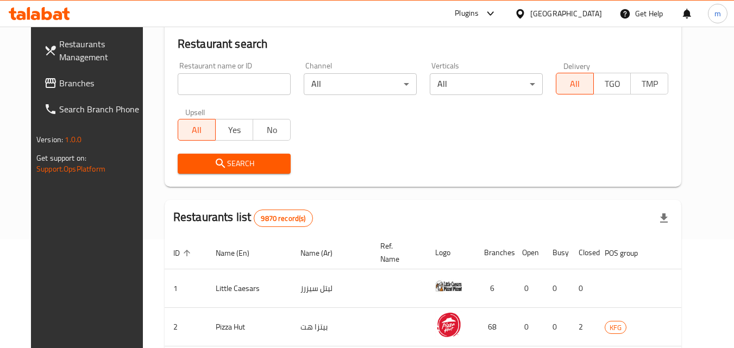
click at [59, 87] on span "Branches" at bounding box center [102, 83] width 86 height 13
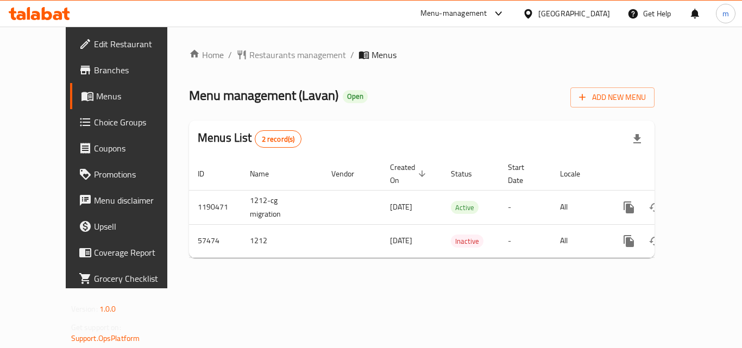
click at [278, 58] on span "Restaurants management" at bounding box center [297, 54] width 97 height 13
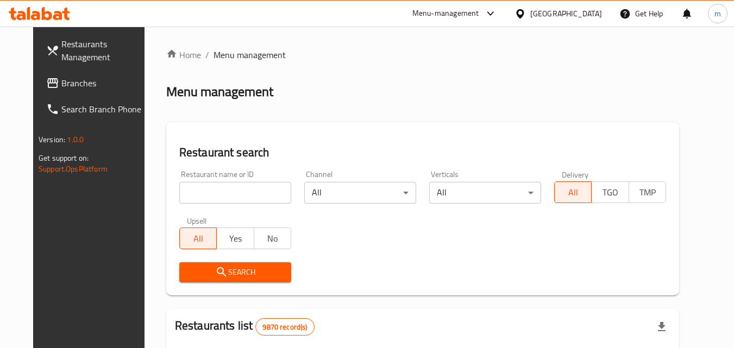
click at [213, 197] on input "search" at bounding box center [235, 193] width 112 height 22
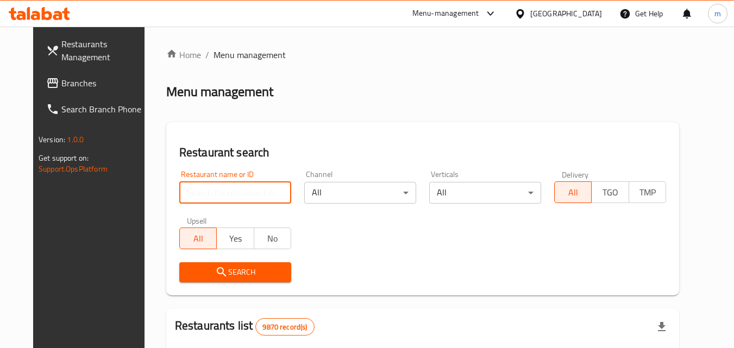
paste input "28004"
type input "28004"
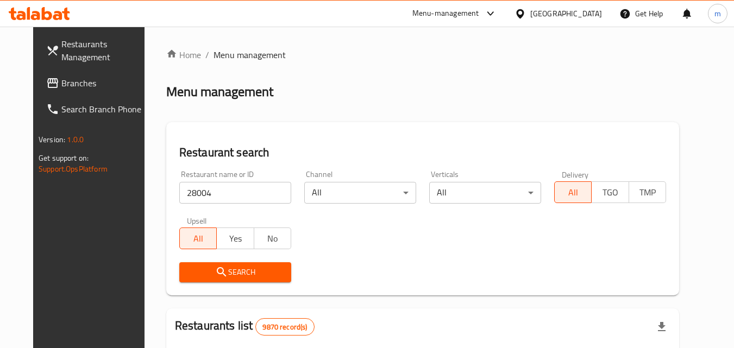
click at [195, 271] on span "Search" at bounding box center [235, 273] width 95 height 14
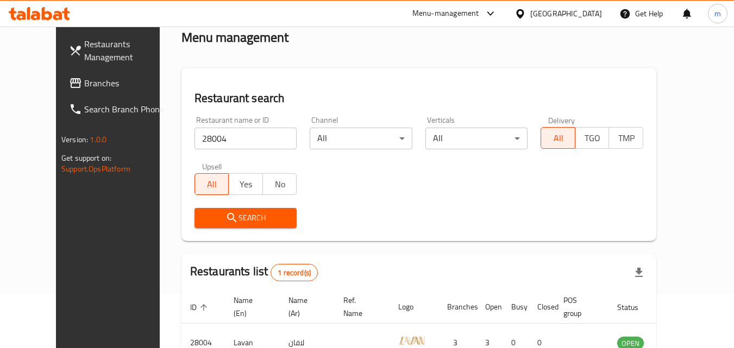
scroll to position [127, 0]
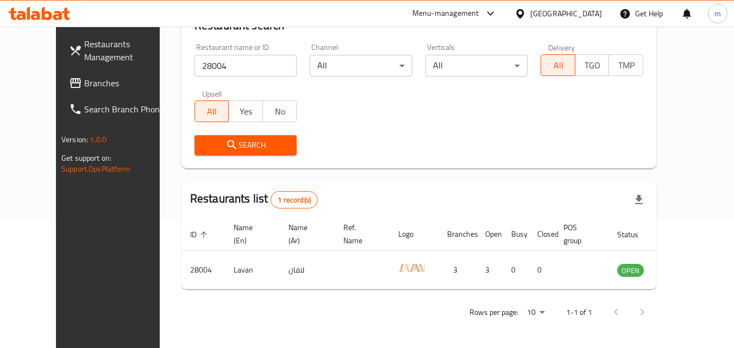
click at [584, 14] on div "[GEOGRAPHIC_DATA]" at bounding box center [566, 14] width 72 height 12
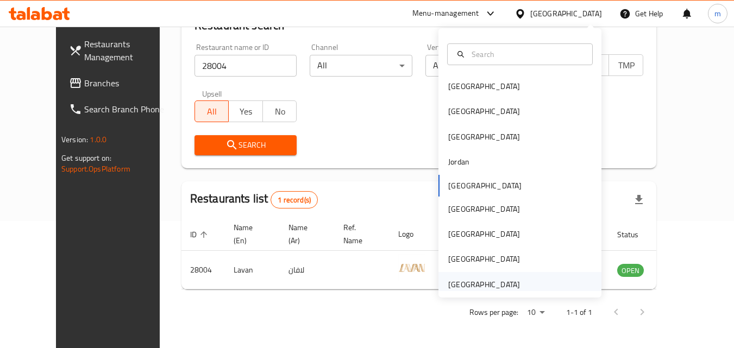
click at [448, 288] on div "[GEOGRAPHIC_DATA]" at bounding box center [484, 285] width 72 height 12
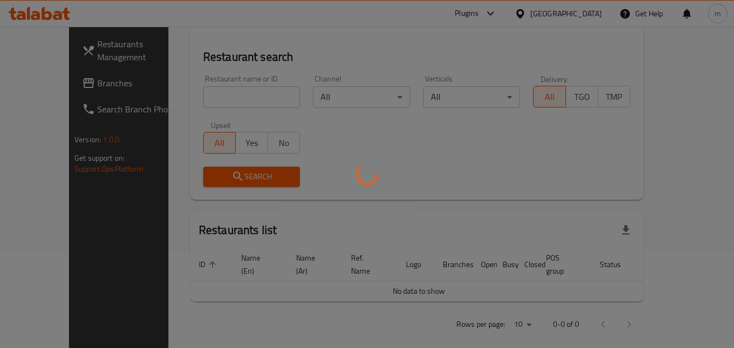
scroll to position [127, 0]
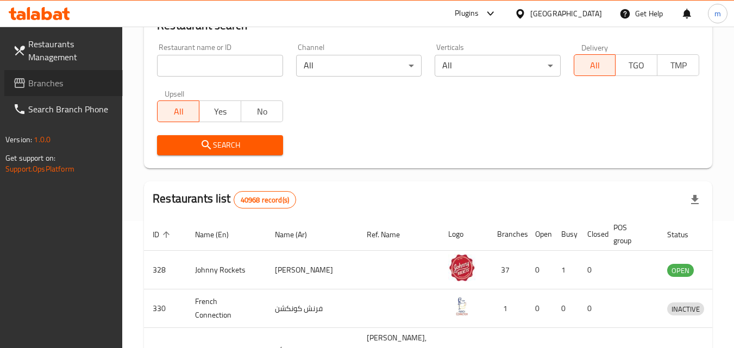
click at [51, 87] on span "Branches" at bounding box center [71, 83] width 86 height 13
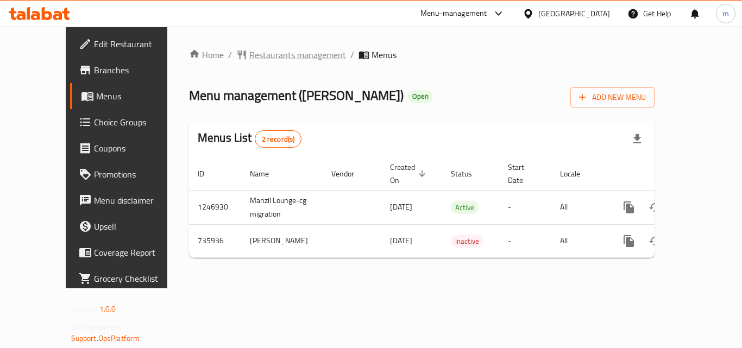
click at [249, 53] on span "Restaurants management" at bounding box center [297, 54] width 97 height 13
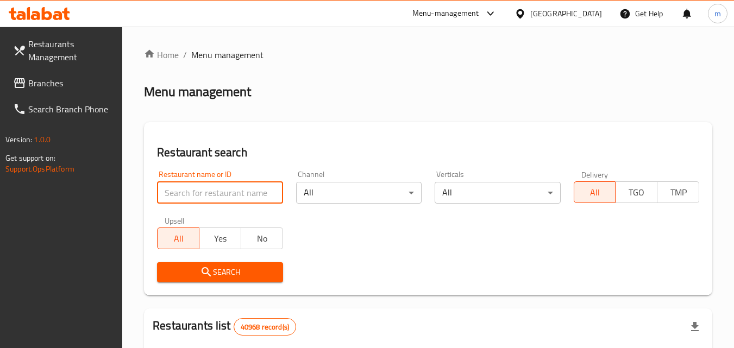
click at [214, 189] on input "search" at bounding box center [220, 193] width 126 height 22
paste input "647309"
type input "647309"
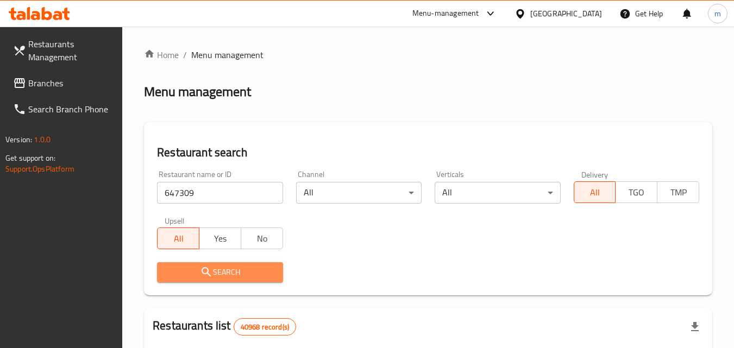
click at [206, 268] on icon "submit" at bounding box center [206, 271] width 9 height 9
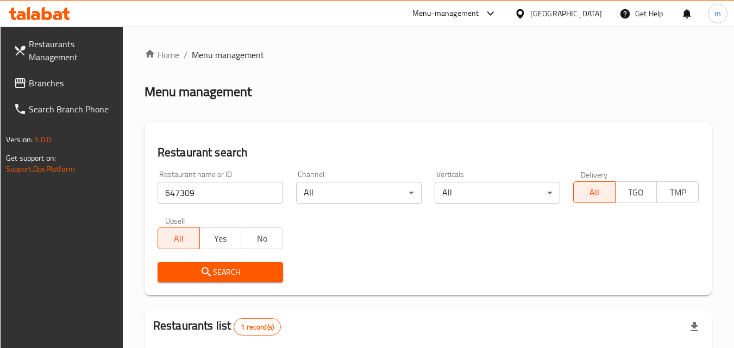
scroll to position [136, 0]
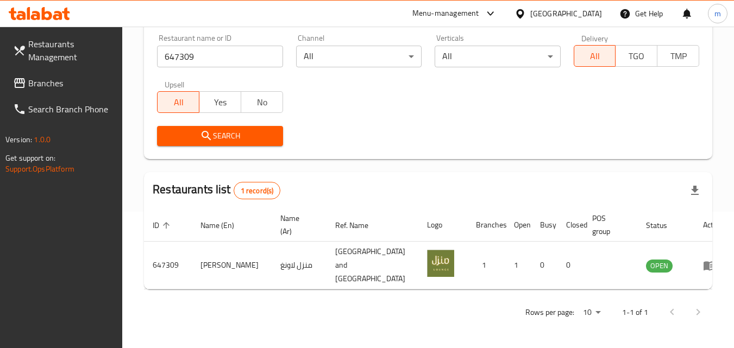
click at [582, 14] on div "[GEOGRAPHIC_DATA]" at bounding box center [566, 14] width 72 height 12
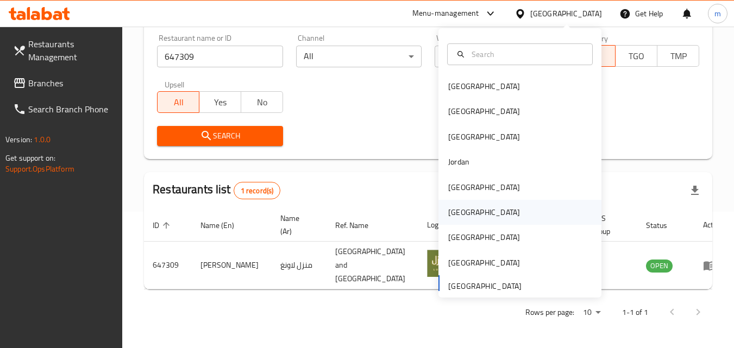
click at [461, 210] on div "[GEOGRAPHIC_DATA]" at bounding box center [484, 212] width 89 height 25
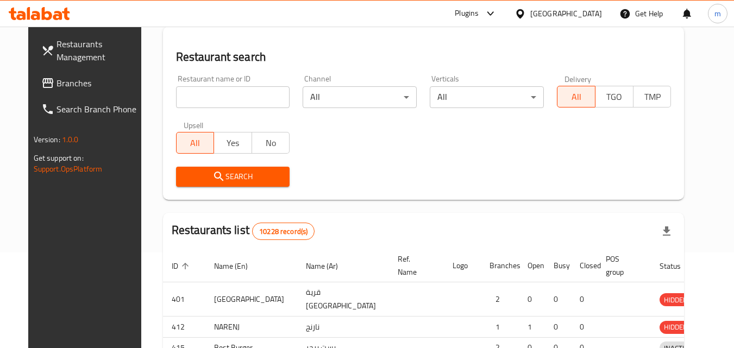
scroll to position [136, 0]
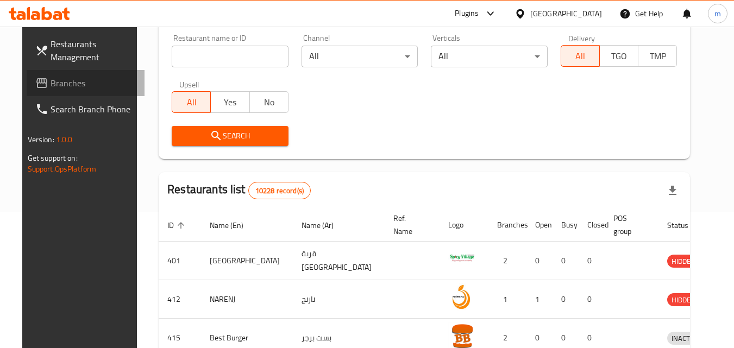
click at [71, 80] on span "Branches" at bounding box center [94, 83] width 86 height 13
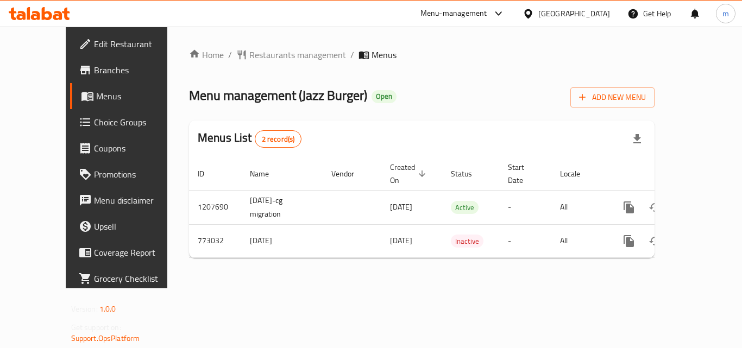
click at [249, 55] on span "Restaurants management" at bounding box center [297, 54] width 97 height 13
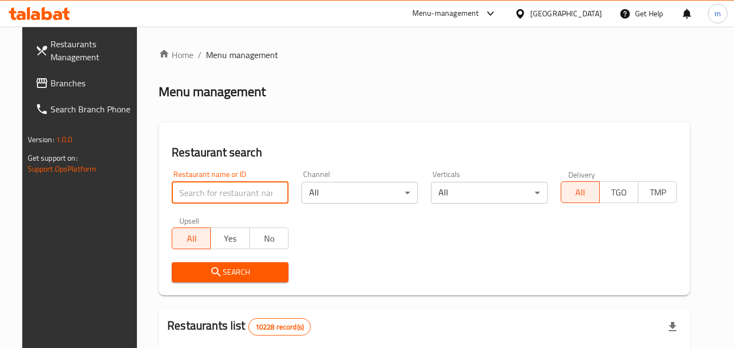
click at [253, 198] on input "search" at bounding box center [230, 193] width 117 height 22
paste input "651833"
type input "651833"
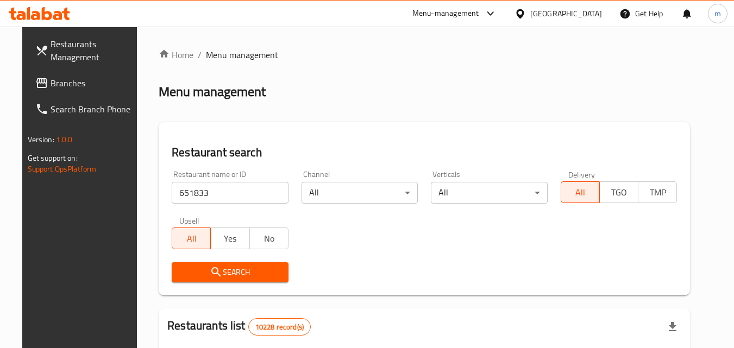
click at [234, 282] on button "Search" at bounding box center [230, 272] width 117 height 20
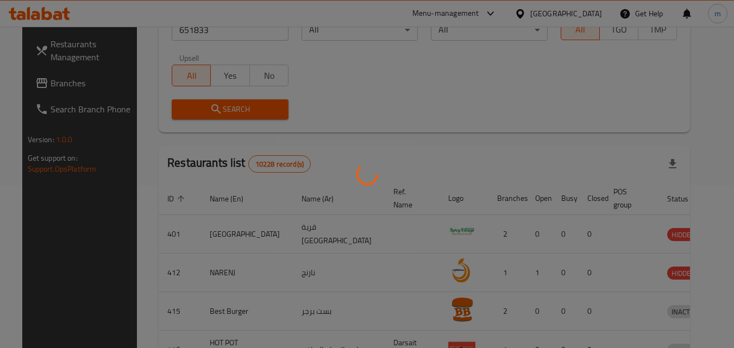
scroll to position [127, 0]
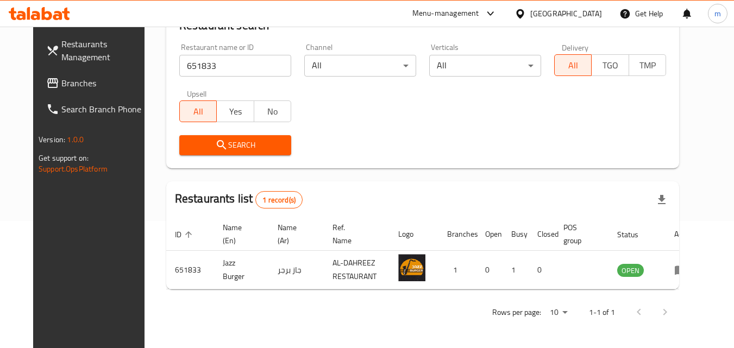
click at [583, 10] on div "[GEOGRAPHIC_DATA]" at bounding box center [566, 14] width 72 height 12
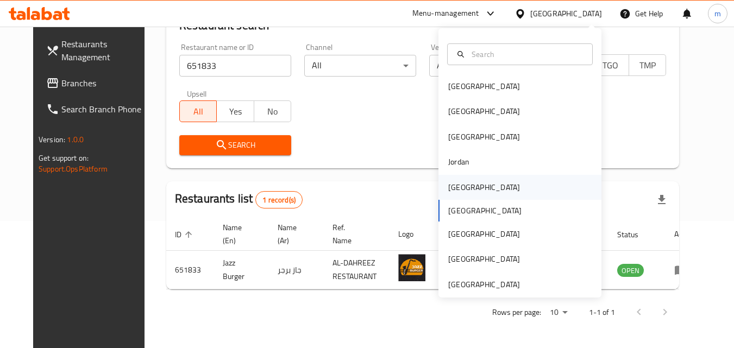
click at [461, 189] on div "[GEOGRAPHIC_DATA]" at bounding box center [484, 187] width 72 height 12
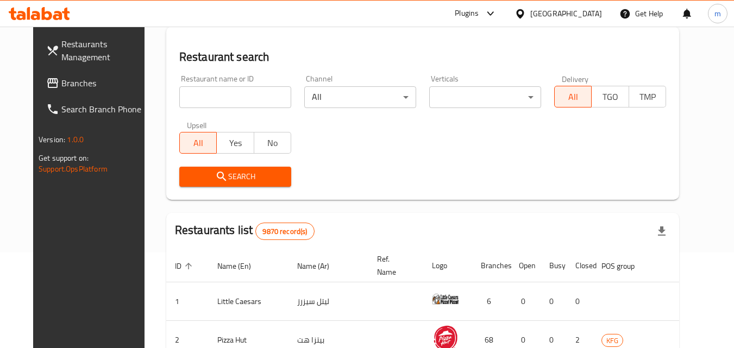
scroll to position [127, 0]
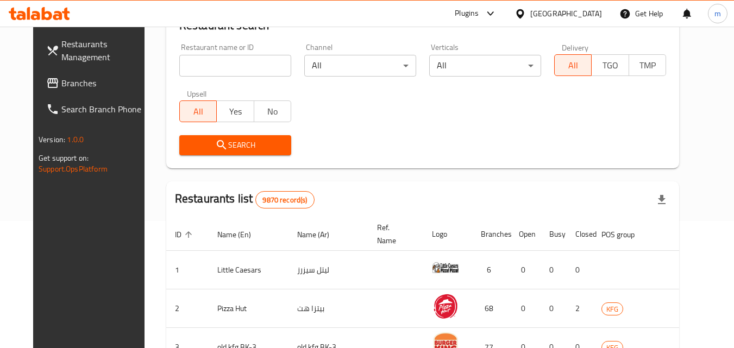
click at [61, 84] on span "Branches" at bounding box center [104, 83] width 86 height 13
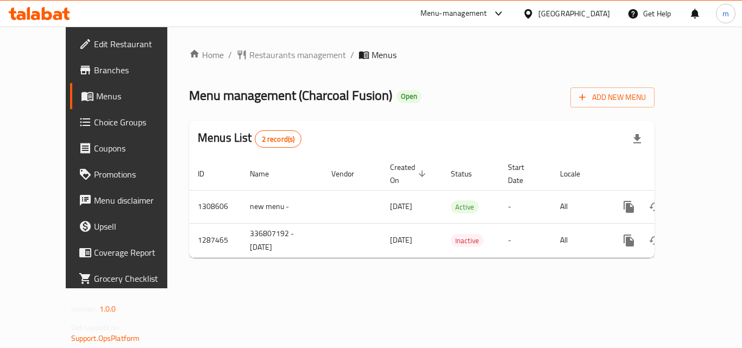
click at [275, 57] on span "Restaurants management" at bounding box center [297, 54] width 97 height 13
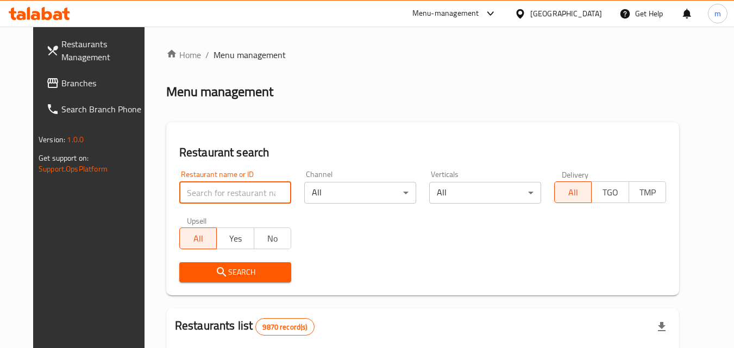
click at [230, 189] on input "search" at bounding box center [235, 193] width 112 height 22
paste input "696725"
type input "696725"
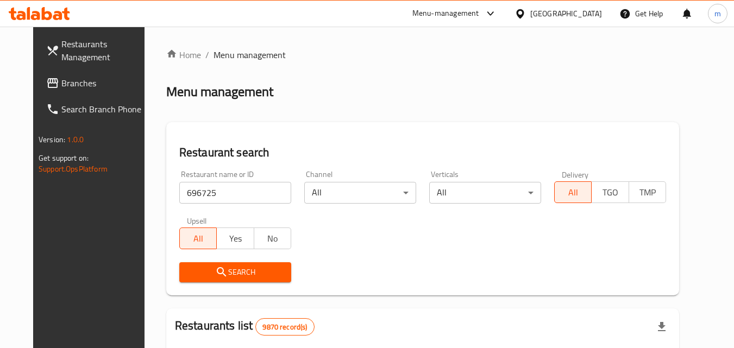
click at [218, 273] on span "Search" at bounding box center [235, 273] width 95 height 14
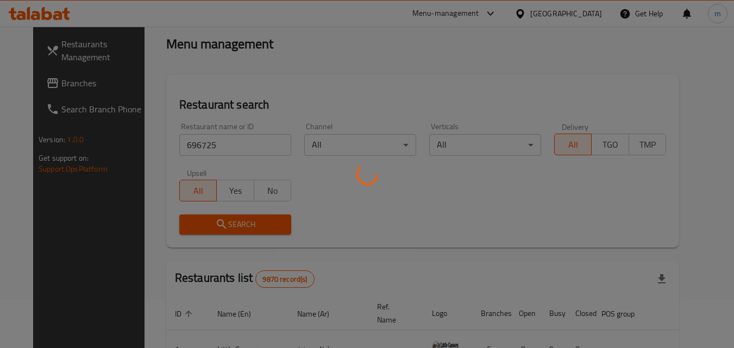
scroll to position [109, 0]
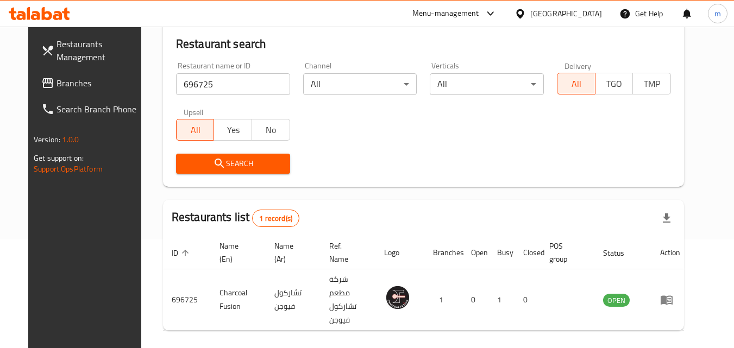
click at [57, 83] on span "Branches" at bounding box center [100, 83] width 86 height 13
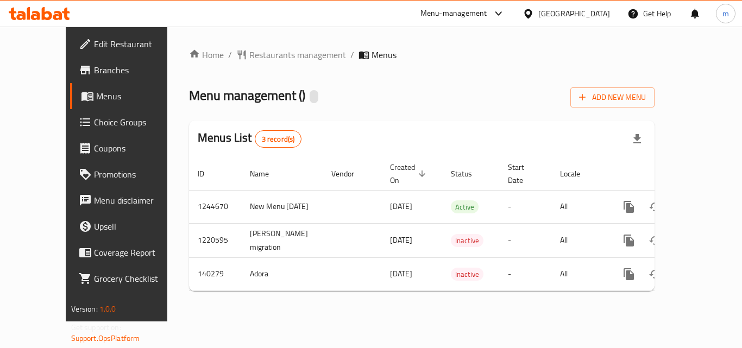
click at [255, 54] on span "Restaurants management" at bounding box center [297, 54] width 97 height 13
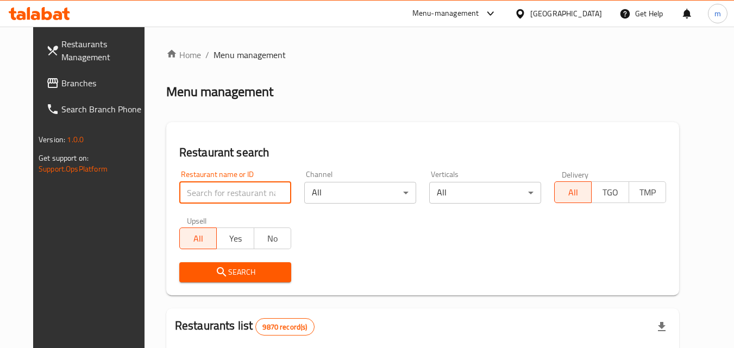
click at [199, 182] on input "search" at bounding box center [235, 193] width 112 height 22
paste input "611964"
type input "611964"
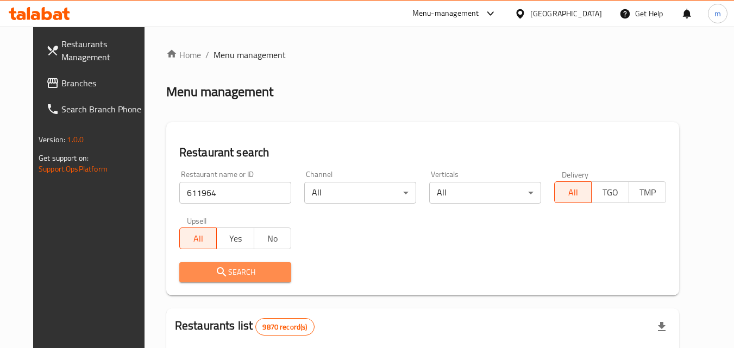
click at [215, 266] on icon "submit" at bounding box center [221, 272] width 13 height 13
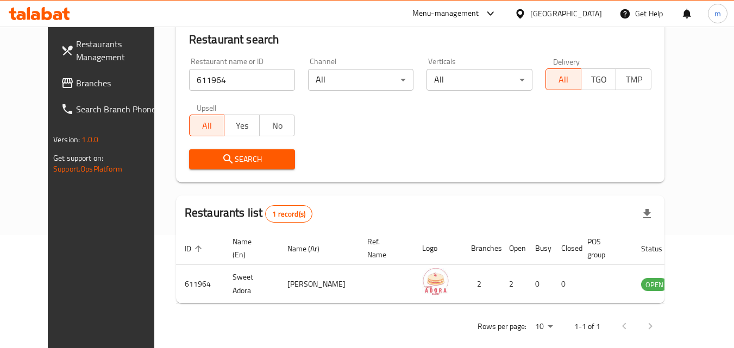
scroll to position [127, 0]
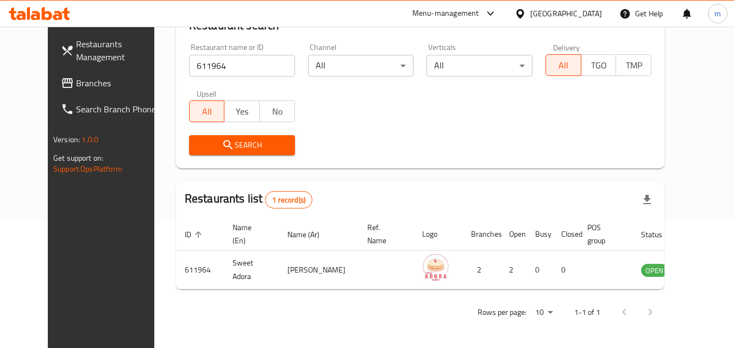
click at [590, 13] on div "[GEOGRAPHIC_DATA]" at bounding box center [566, 14] width 72 height 12
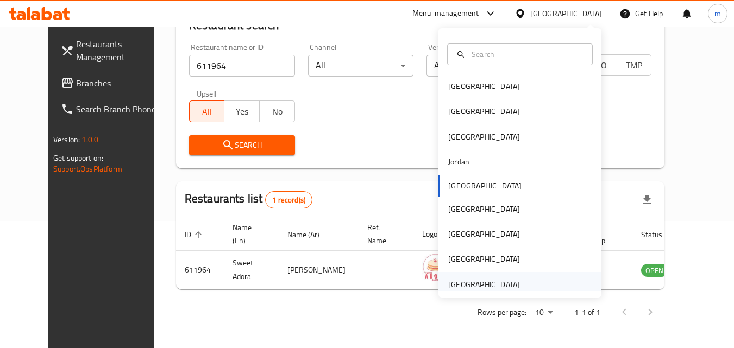
click at [492, 286] on div "United Arab Emirates" at bounding box center [484, 285] width 72 height 12
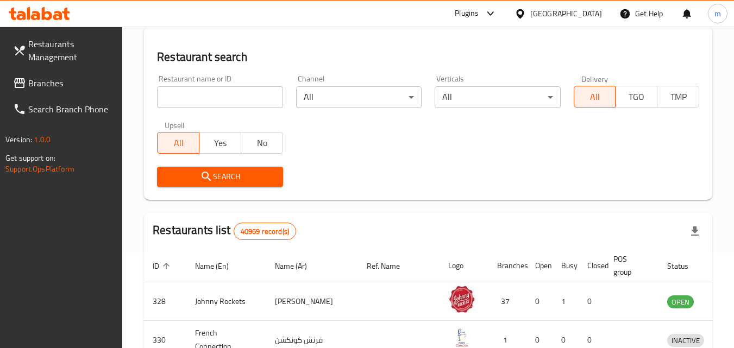
scroll to position [127, 0]
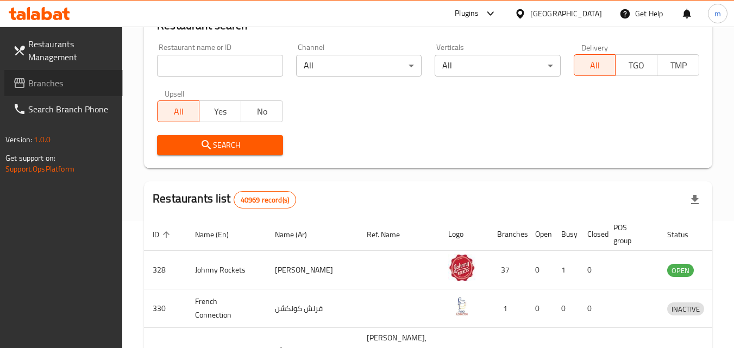
click at [55, 89] on span "Branches" at bounding box center [71, 83] width 86 height 13
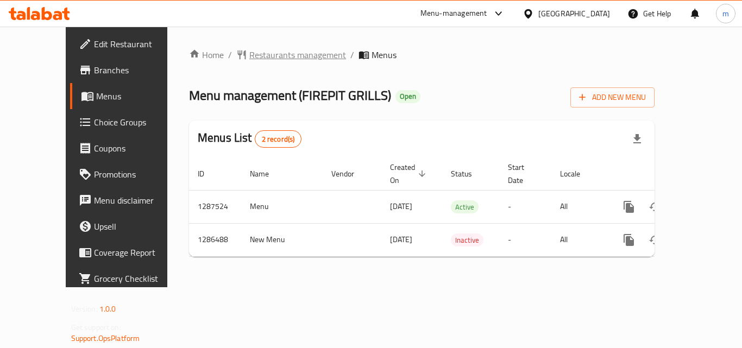
click at [254, 57] on span "Restaurants management" at bounding box center [297, 54] width 97 height 13
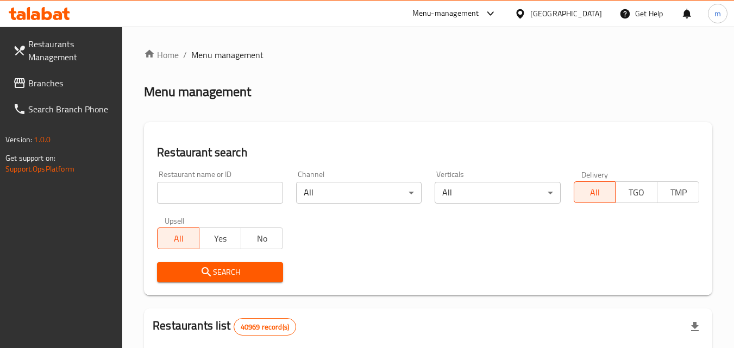
click at [228, 191] on input "search" at bounding box center [220, 193] width 126 height 22
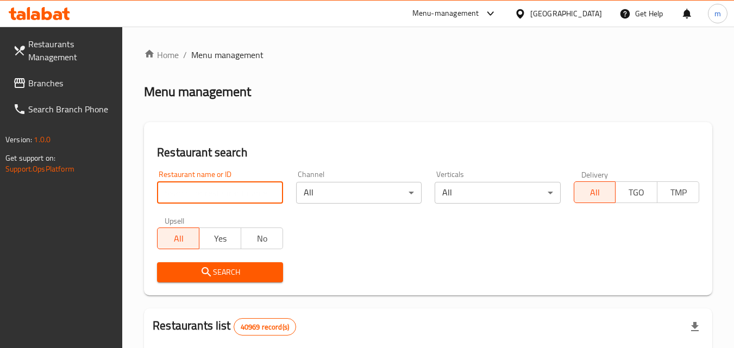
paste input "696424"
type input "696424"
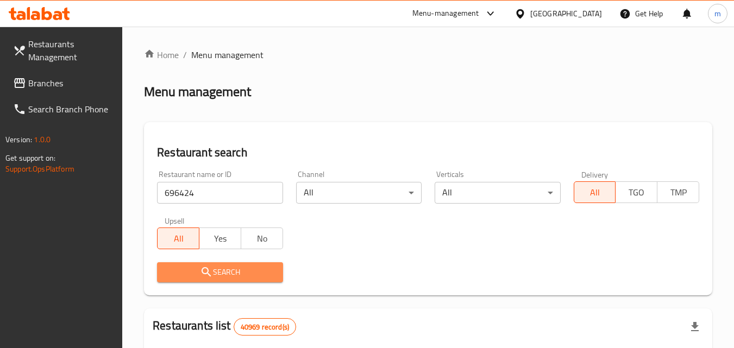
click at [207, 276] on icon "submit" at bounding box center [206, 272] width 13 height 13
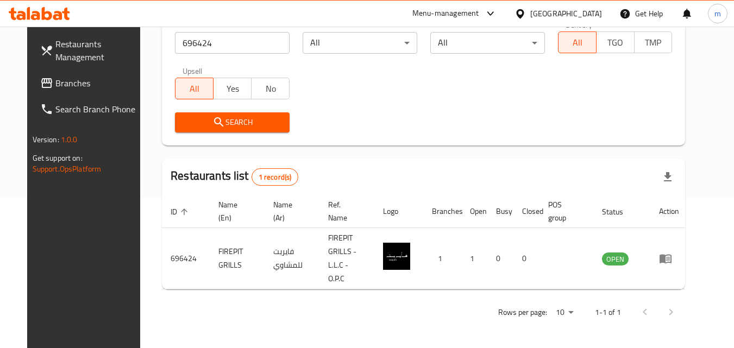
scroll to position [127, 0]
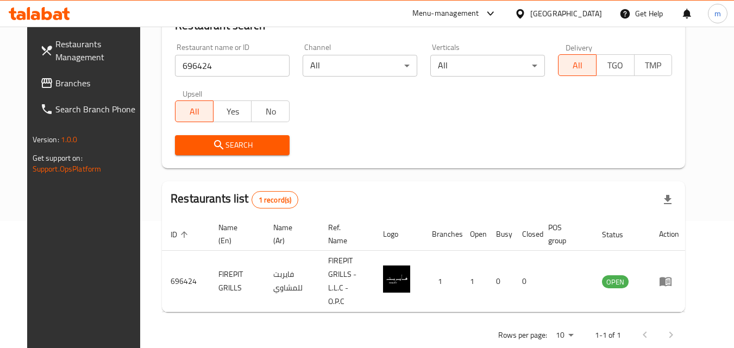
click at [537, 16] on div "[GEOGRAPHIC_DATA]" at bounding box center [566, 14] width 72 height 12
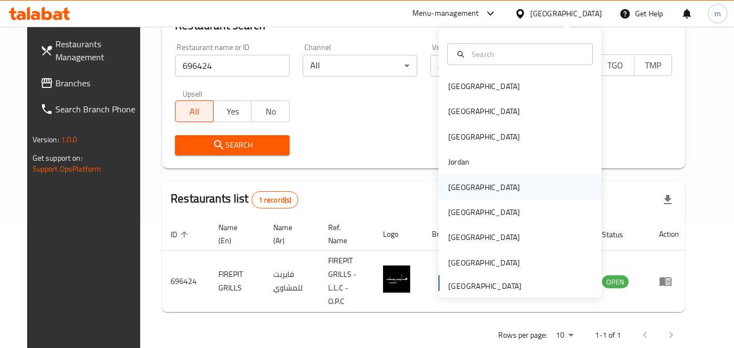
click at [465, 192] on div "[GEOGRAPHIC_DATA]" at bounding box center [484, 187] width 89 height 25
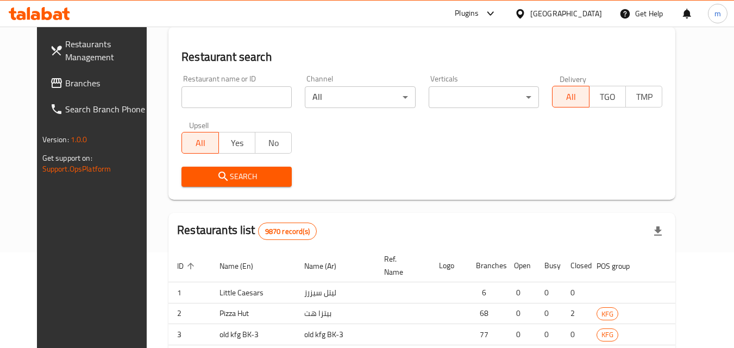
scroll to position [127, 0]
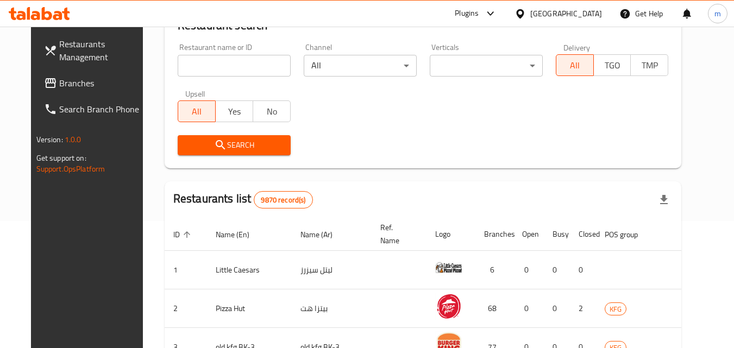
click at [45, 83] on icon at bounding box center [50, 83] width 11 height 10
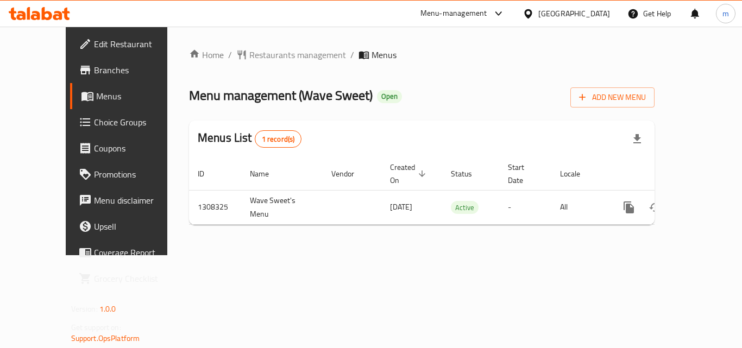
click at [255, 54] on span "Restaurants management" at bounding box center [297, 54] width 97 height 13
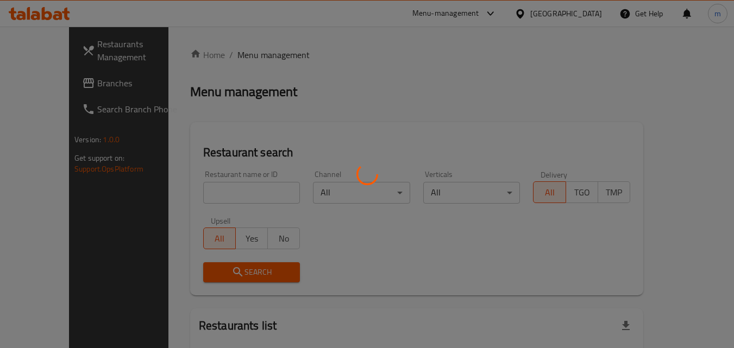
click at [236, 196] on div at bounding box center [367, 174] width 734 height 348
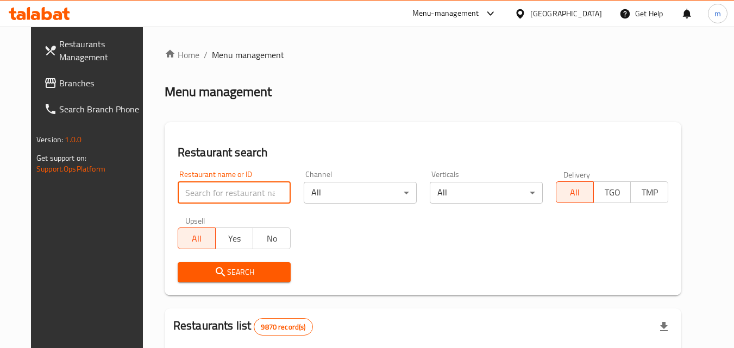
click at [235, 195] on input "search" at bounding box center [234, 193] width 113 height 22
paste input "704589"
type input "704589"
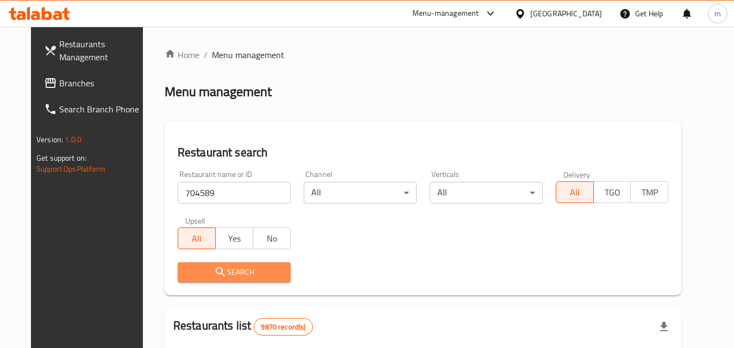
click at [231, 272] on span "Search" at bounding box center [234, 273] width 96 height 14
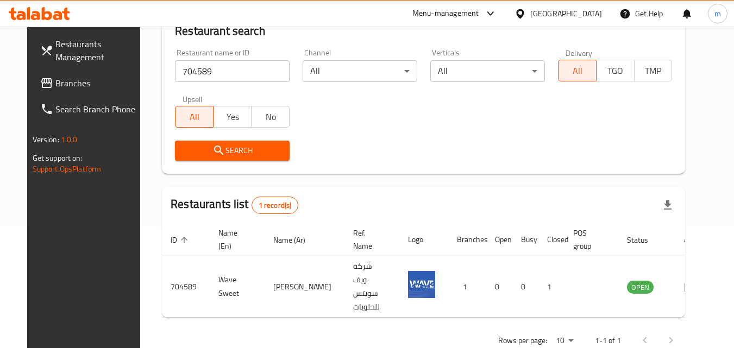
scroll to position [127, 0]
